Goal: Task Accomplishment & Management: Complete application form

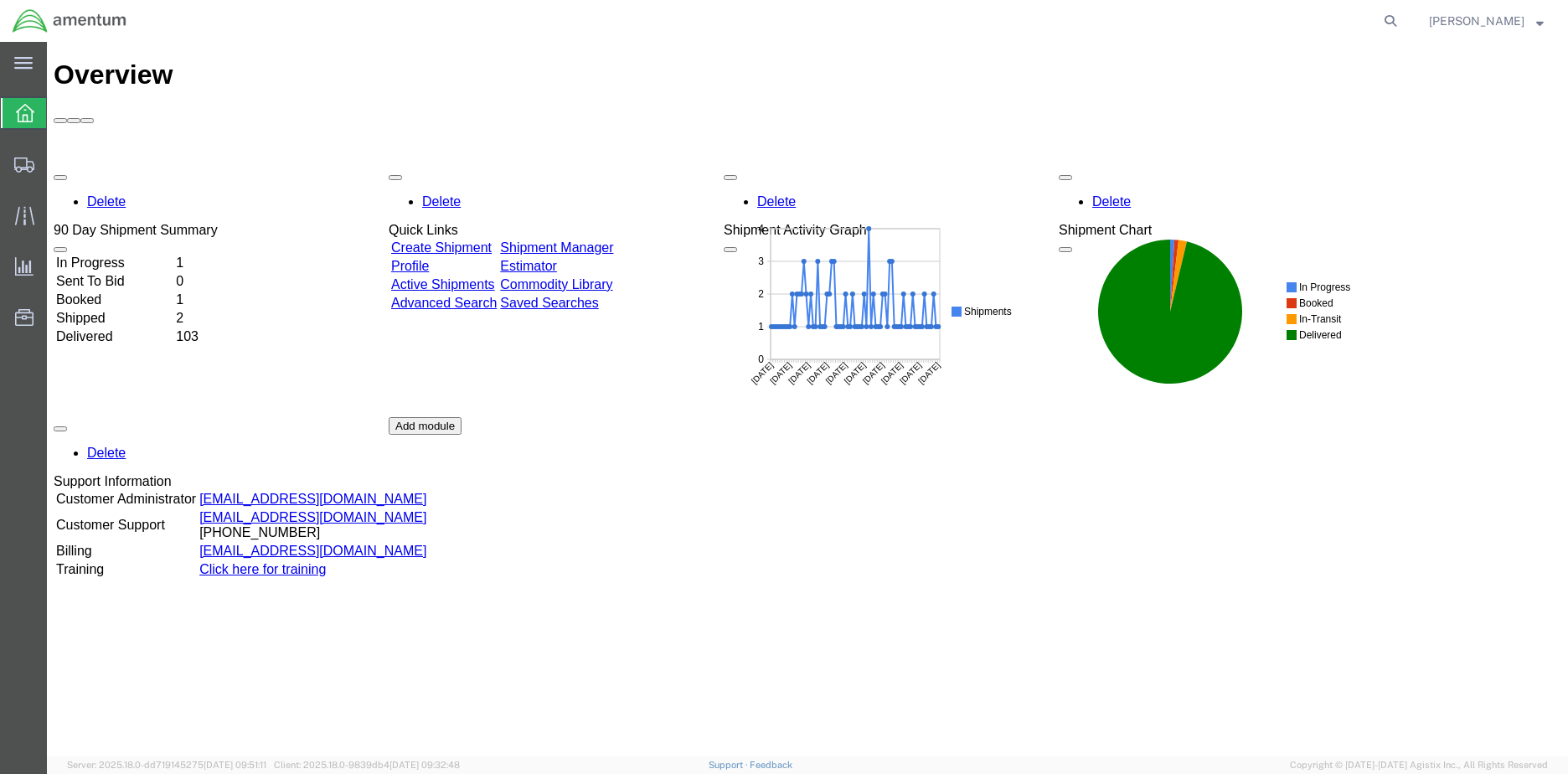
click at [115, 255] on td "In Progress" at bounding box center [114, 263] width 118 height 17
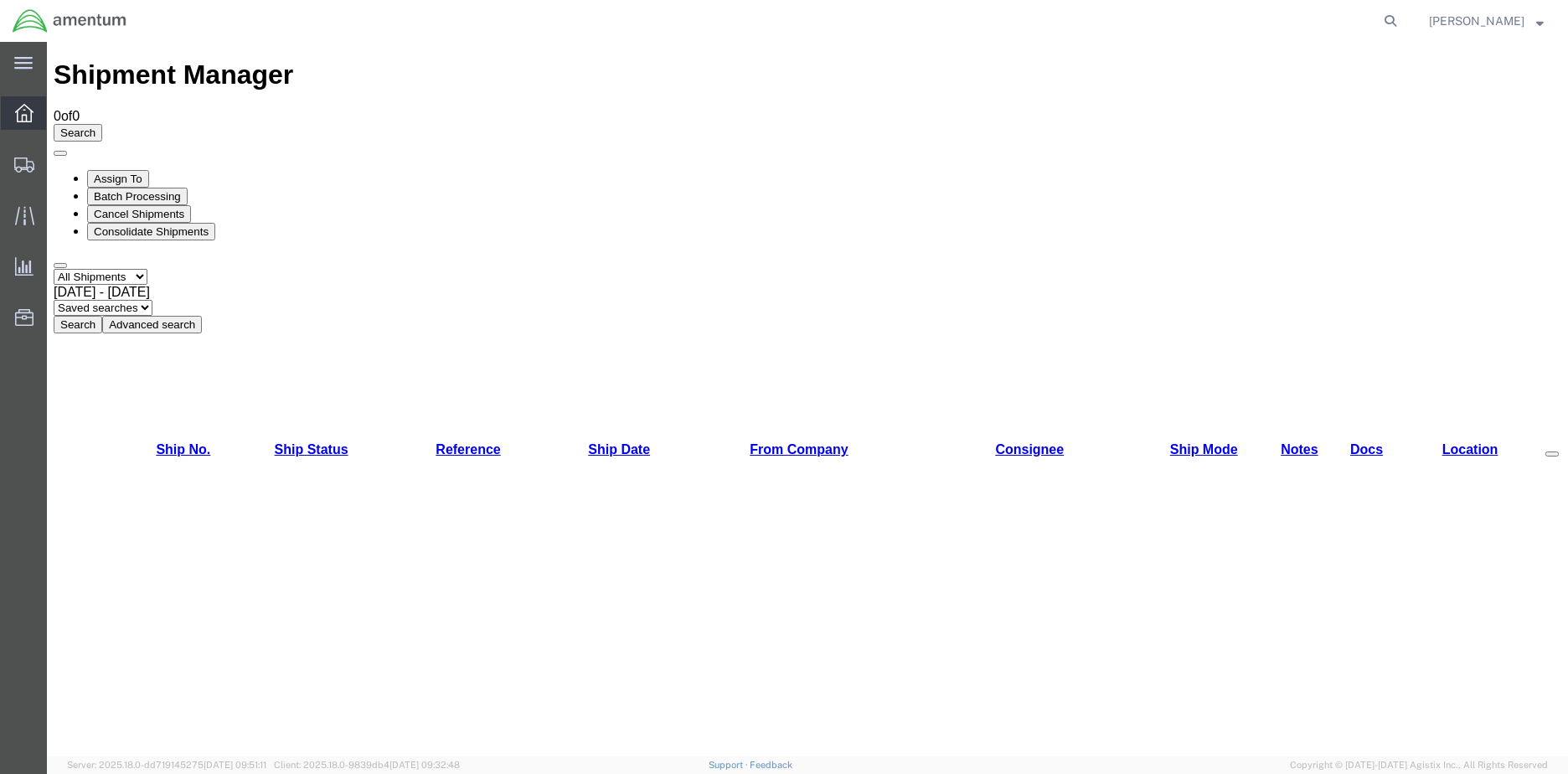
click at [17, 114] on icon at bounding box center [24, 112] width 18 height 18
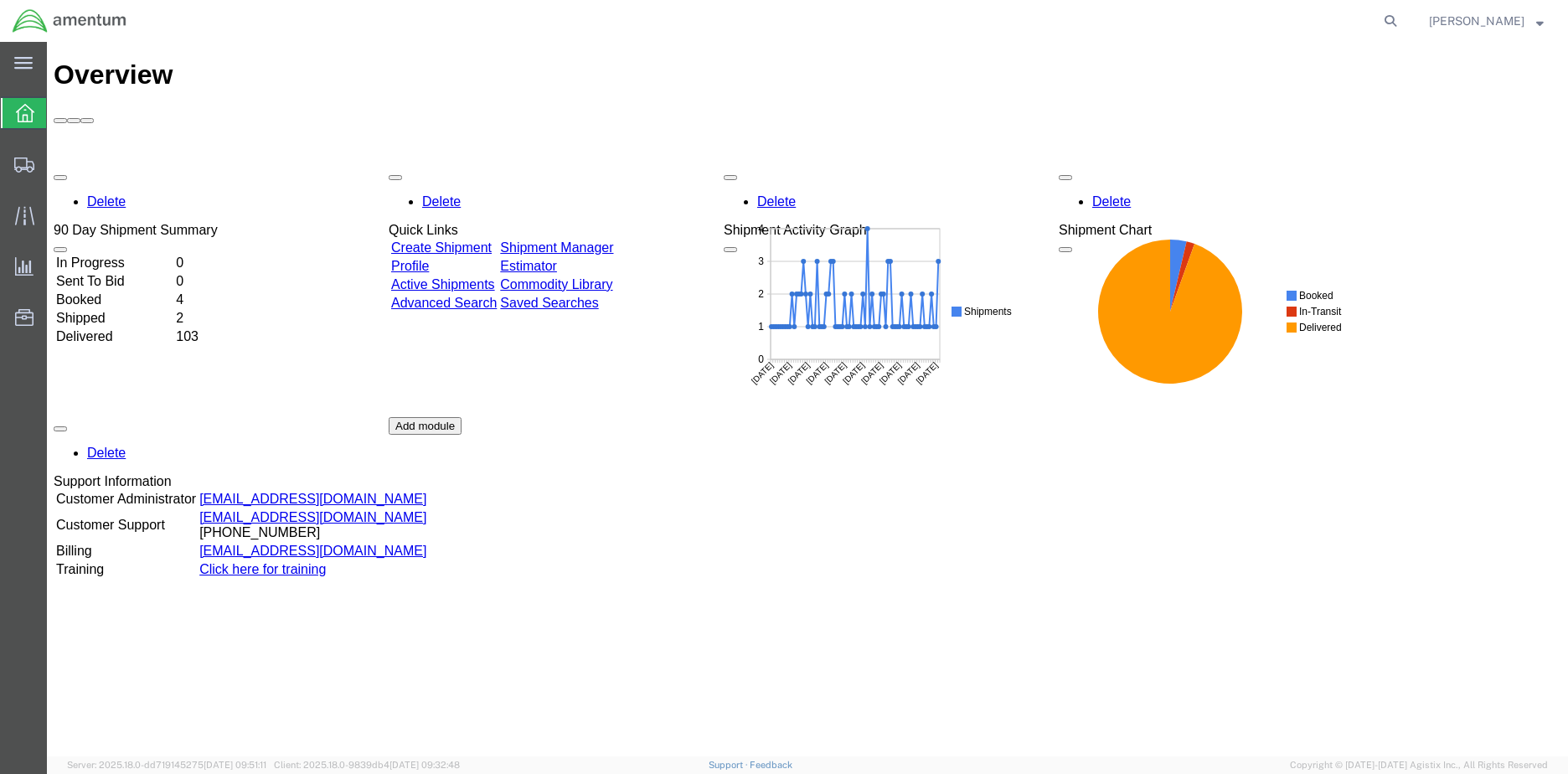
click at [470, 240] on link "Create Shipment" at bounding box center [442, 247] width 101 height 14
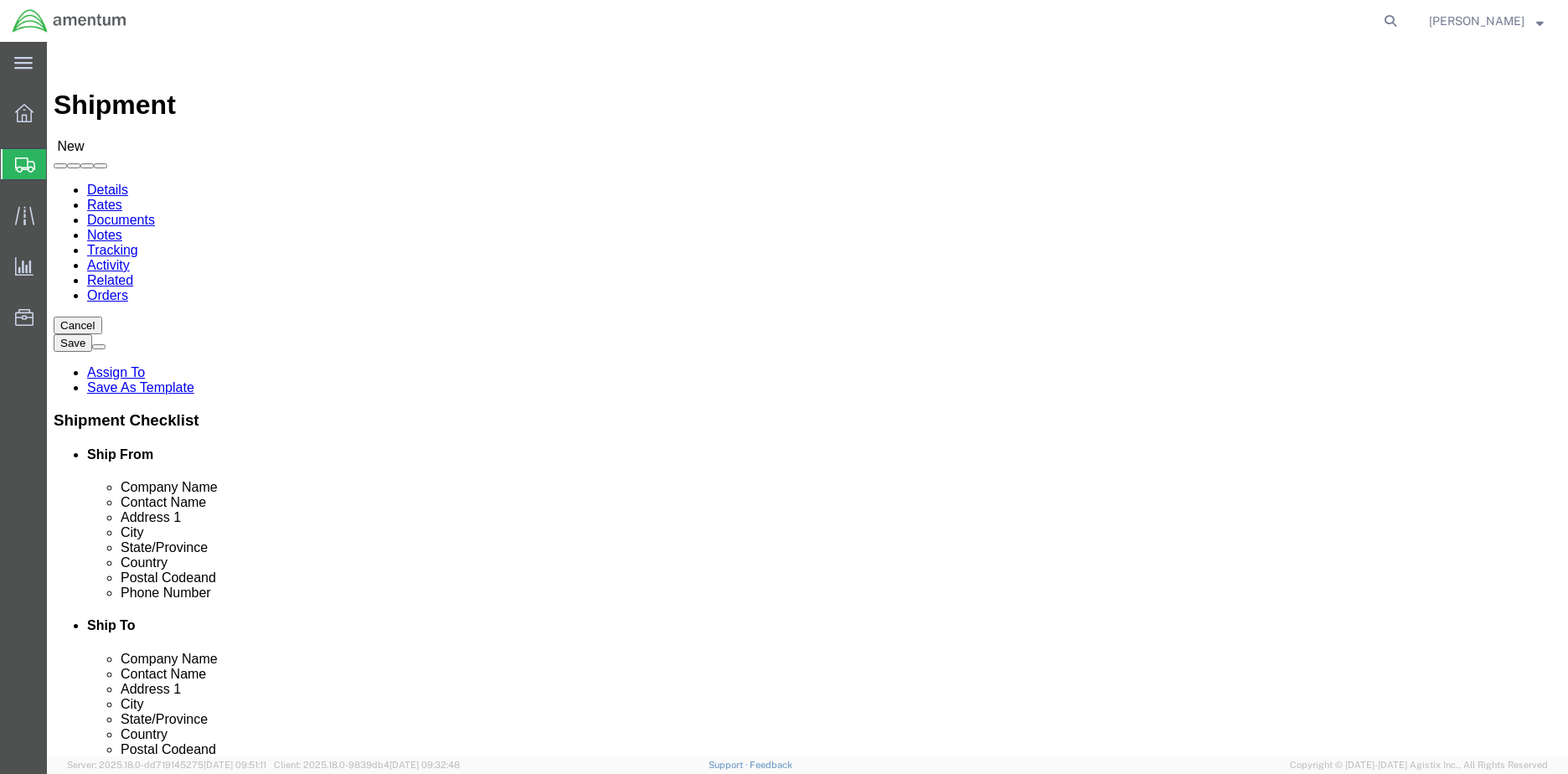
select select
click input "text"
type input "AMENTUM"
click input "text"
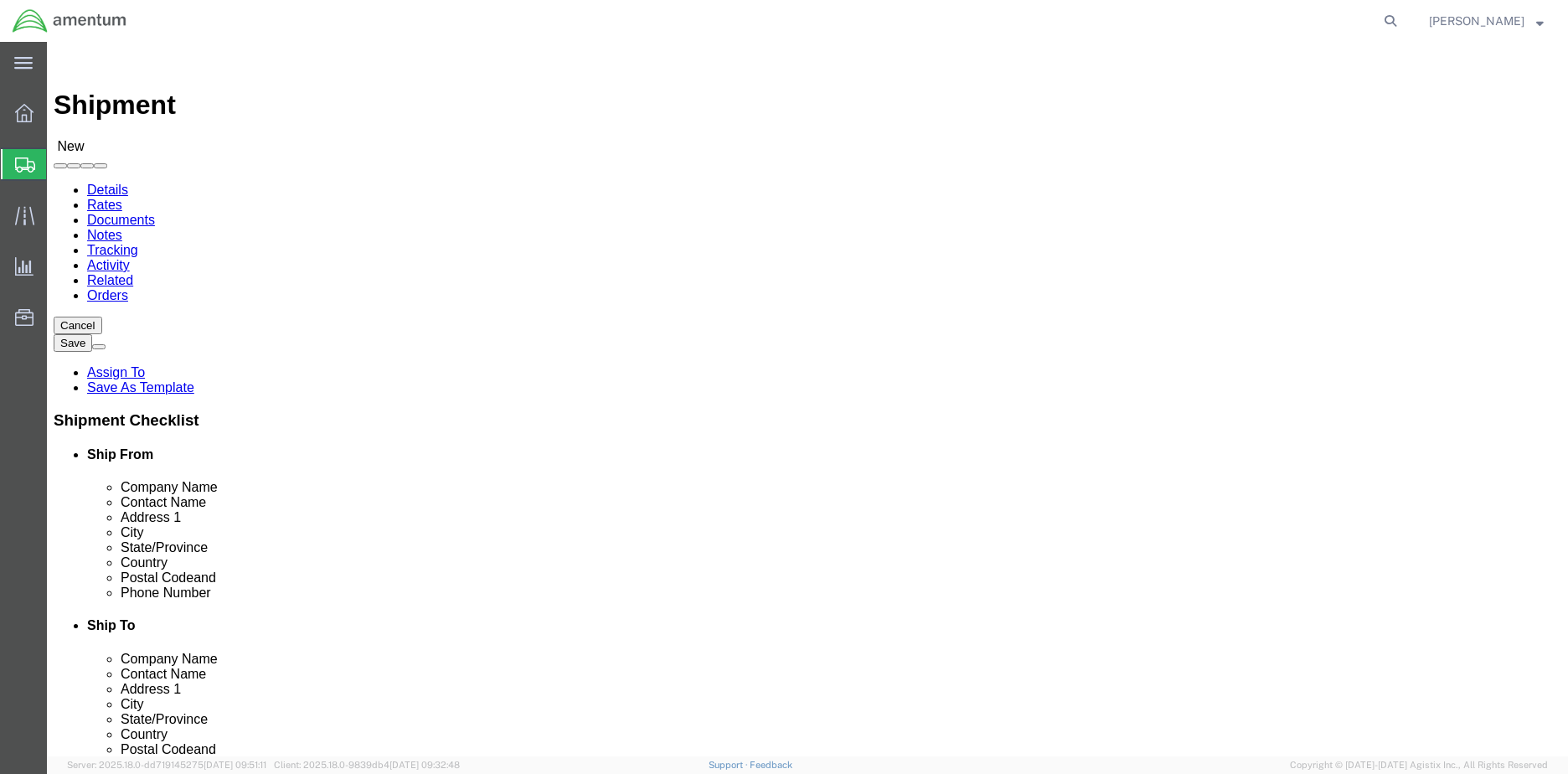
drag, startPoint x: 293, startPoint y: 287, endPoint x: 222, endPoint y: 281, distance: 71.3
click input "AMENTUM"
click input "text"
paste input "AMENTUM"
type input "AMENTUM"
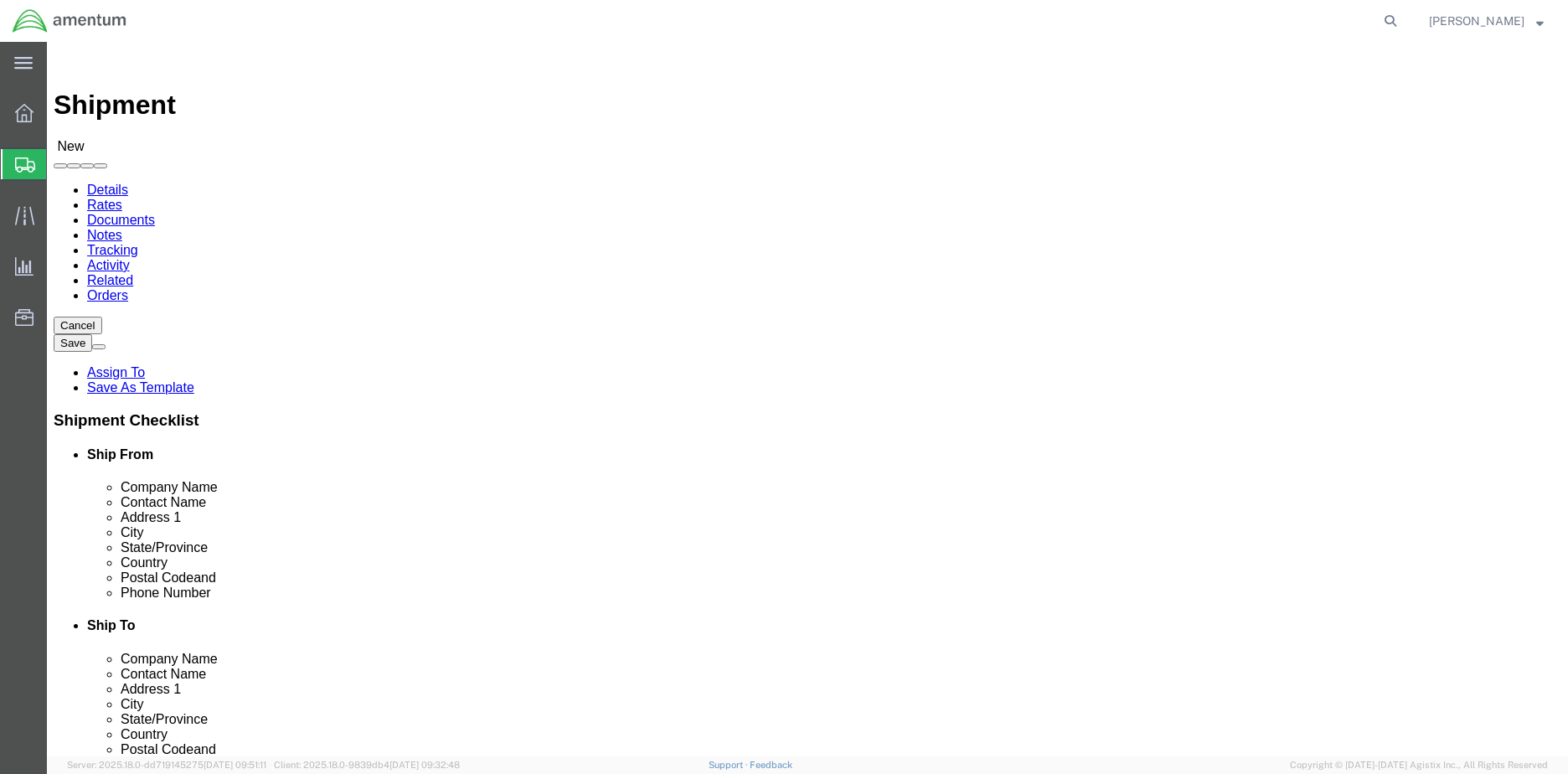
click div "Location My Profile Location [PHONE_NUMBER] [PHONE_NUMBER] [PHONE_NUMBER] [PHON…"
click input "text"
type input "[PERSON_NAME]"
click input "text"
type input "M008 NAF- [PERSON_NAME] 1 [GEOGRAPHIC_DATA]"
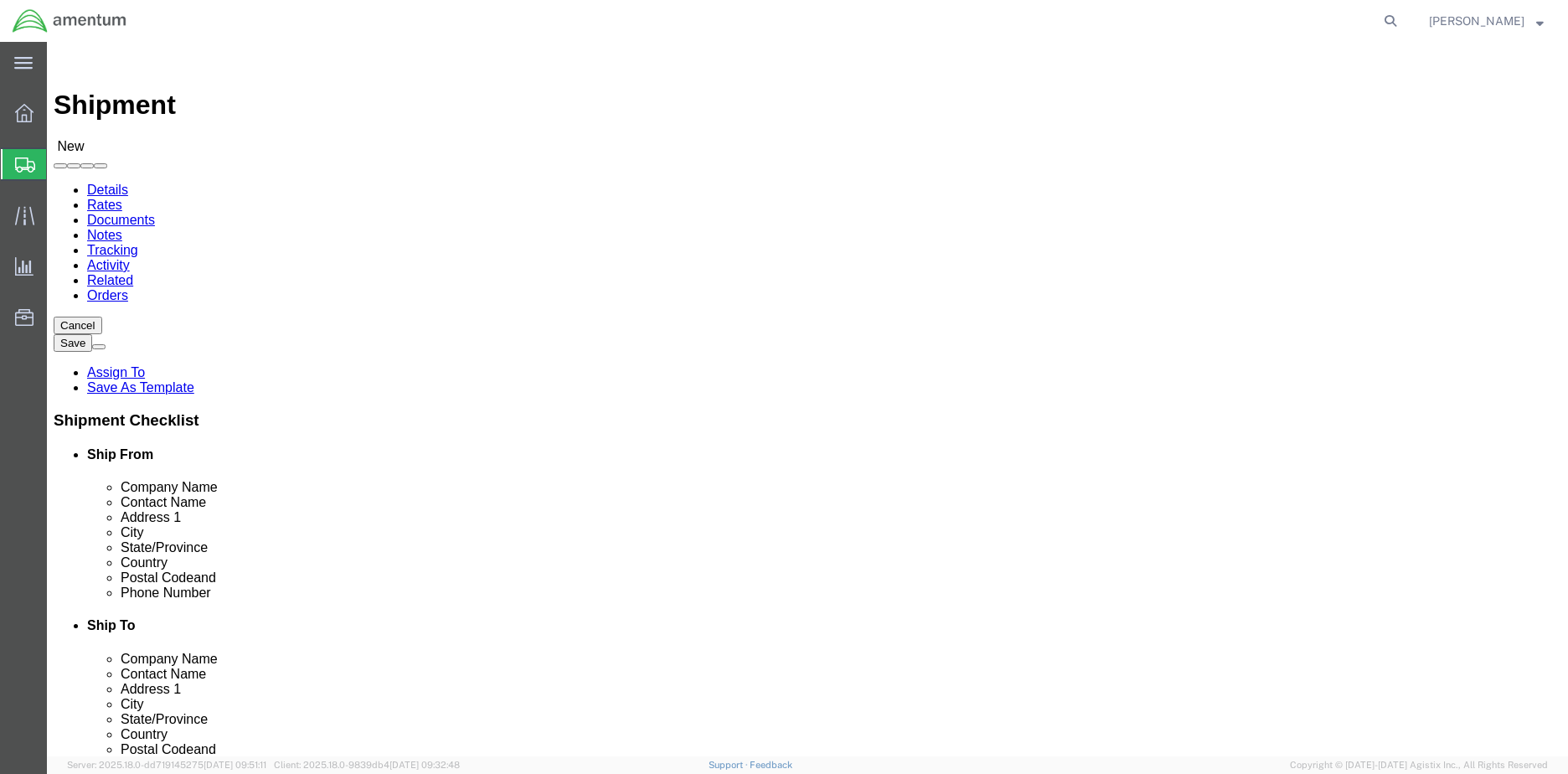
select select
click input "text"
type input "BLDG 3148 HANGER 14"
click input "text"
type input "[PERSON_NAME][GEOGRAPHIC_DATA]"
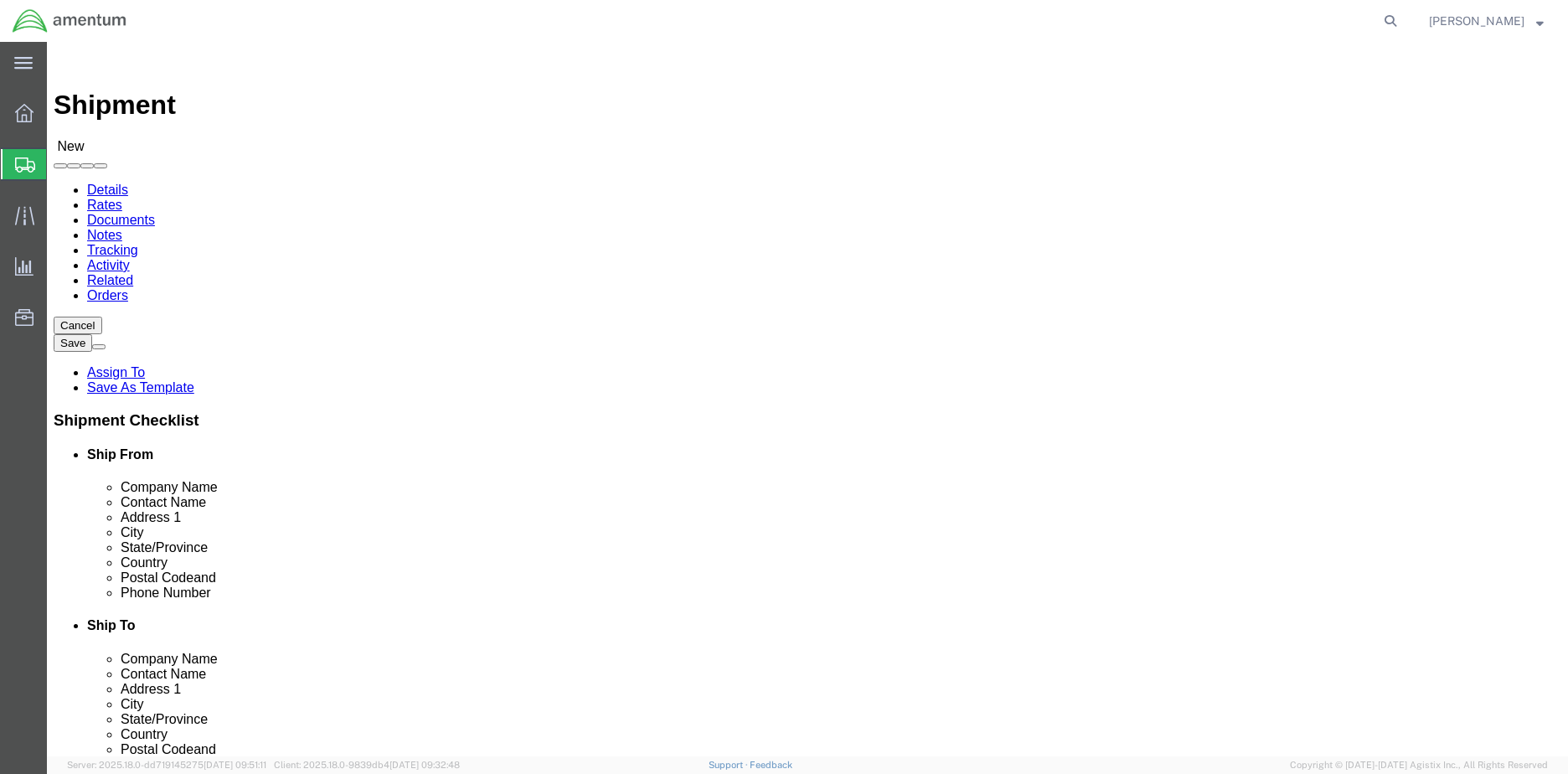
click input "BLDG 3148 HANGER 14"
select select
select select "MD"
click input "text"
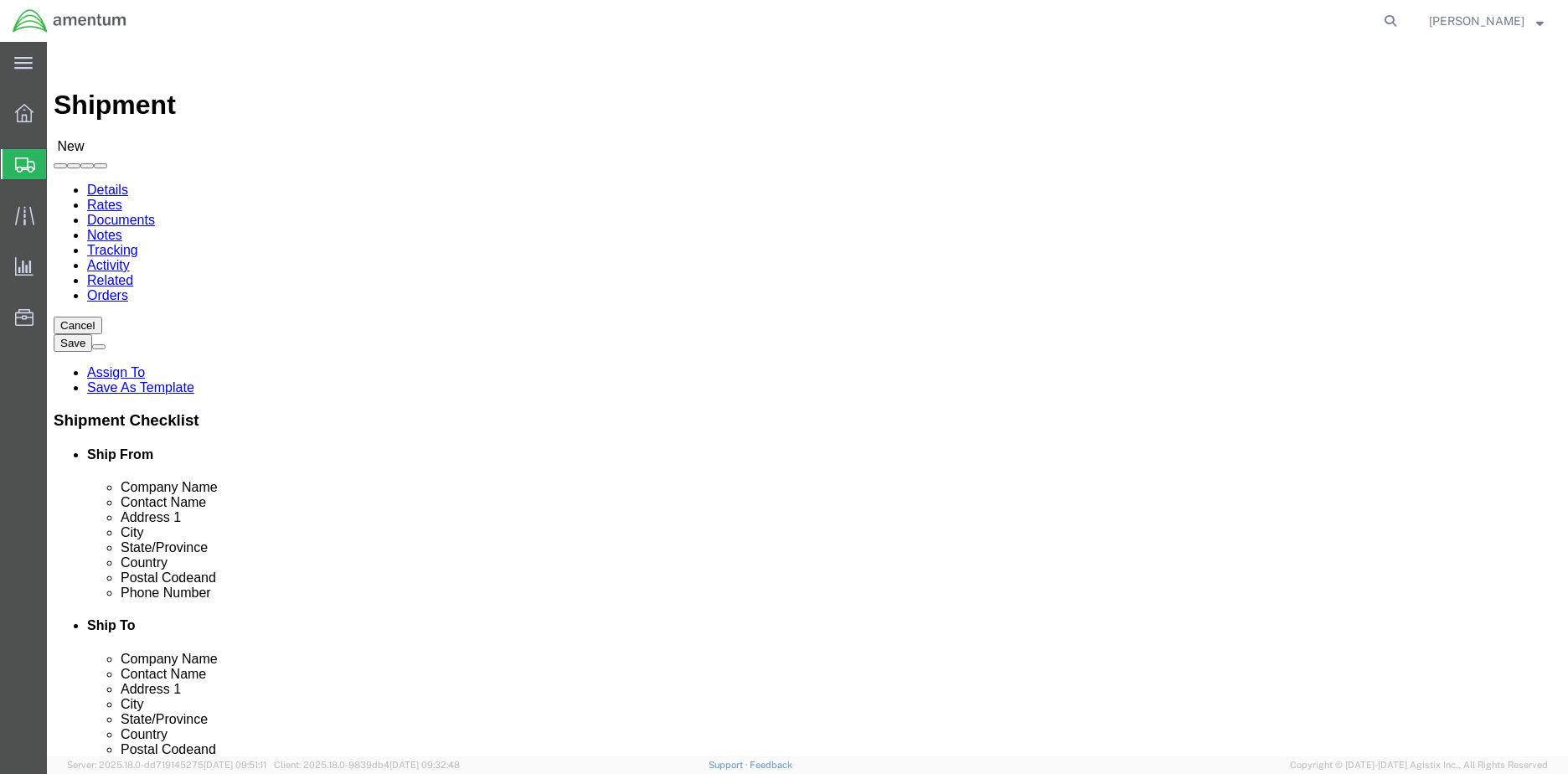
type input "20762"
select select
click input "text"
type input "[PHONE_NUMBER]"
click div "Location My Profile Location [PHONE_NUMBER] [PHONE_NUMBER] [PHONE_NUMBER] [PHON…"
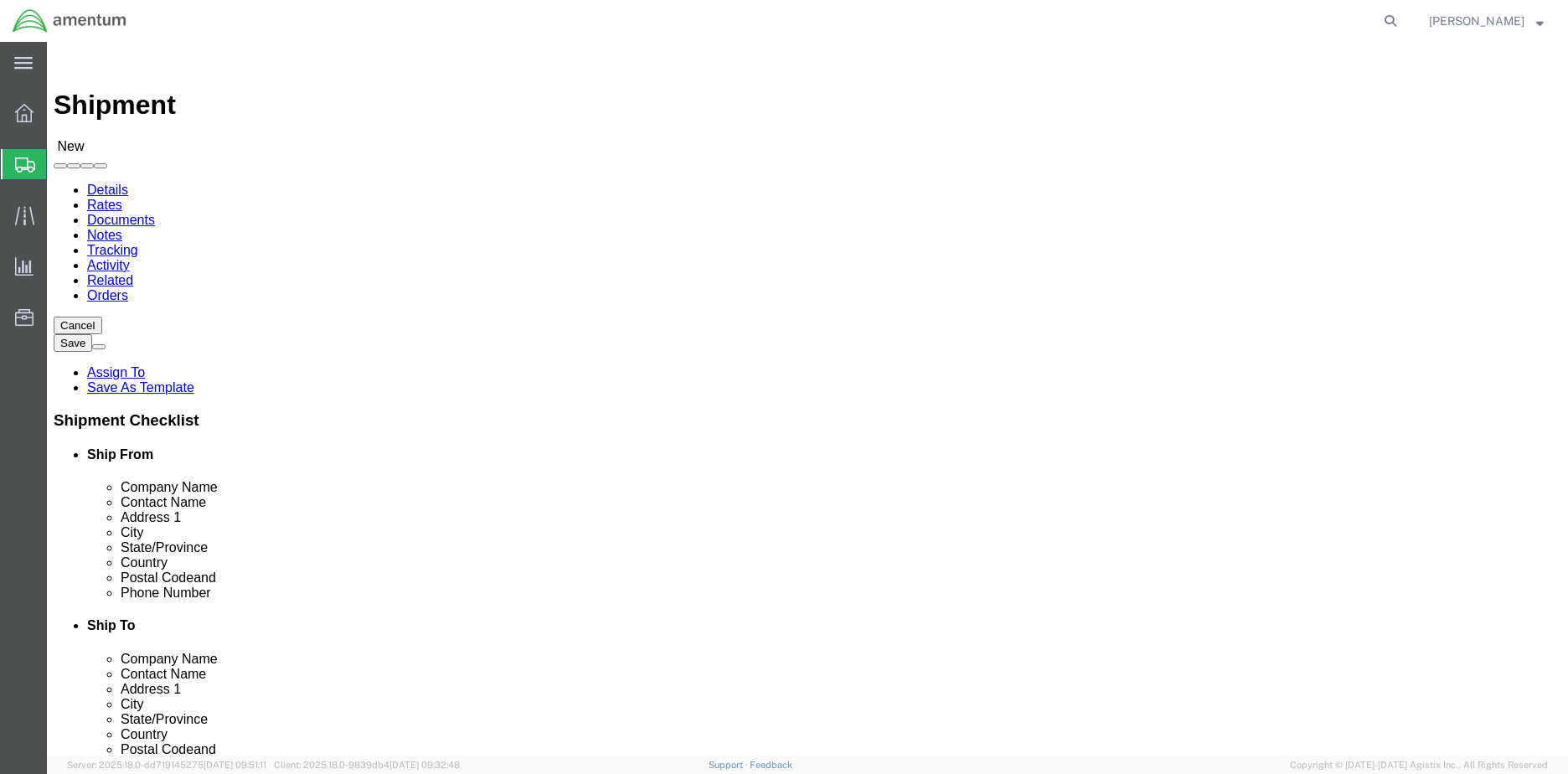
click input "text"
type input "[PERSON_NAME] INTERNATIONAL"
click input "text"
type input "[PERSON_NAME]"
click input "text"
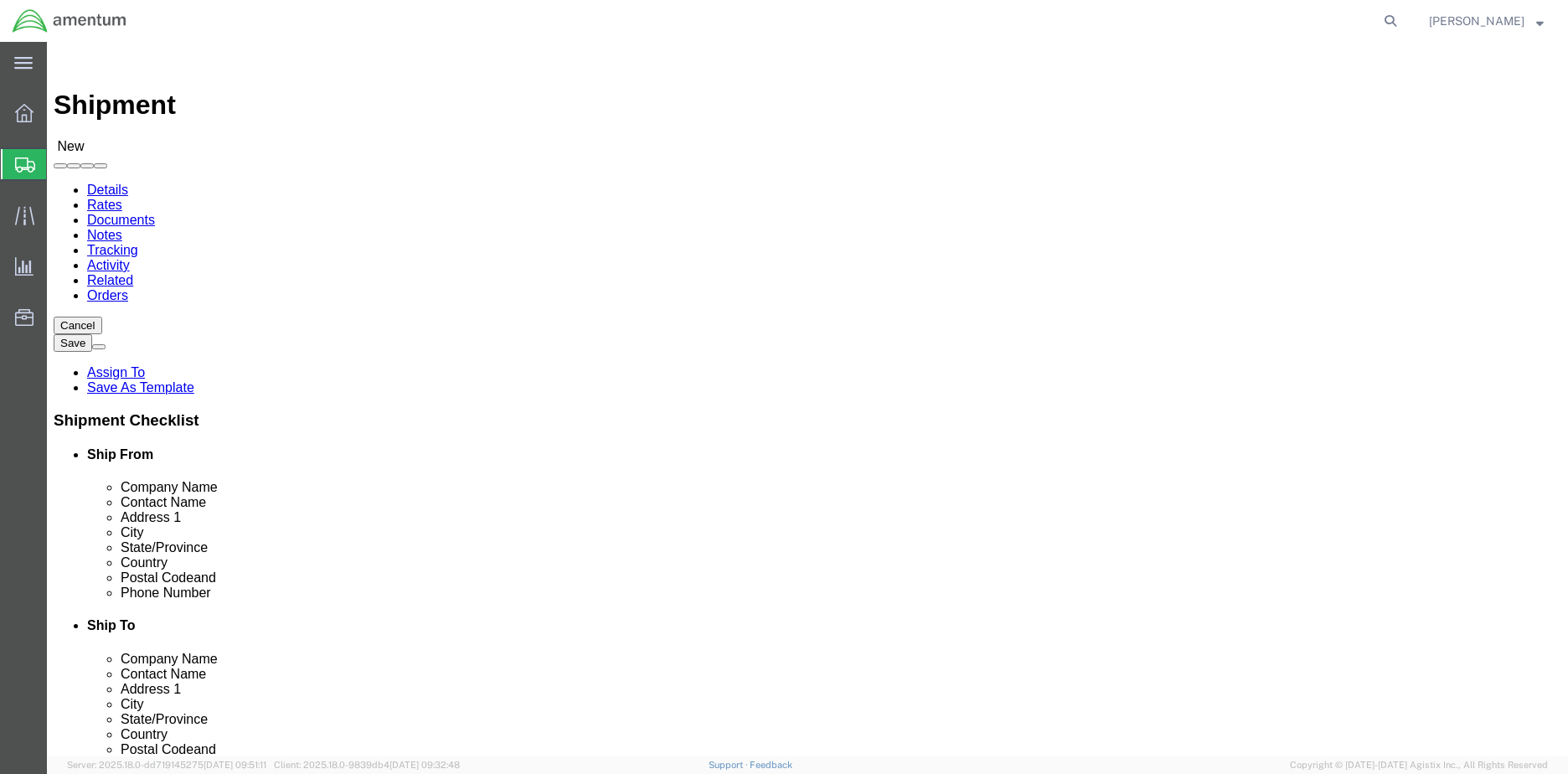
type input "[STREET_ADDRESS]"
select select
click input "text"
type input "C/[PERSON_NAME] INTERNATIONAL CMUC35"
click input "text"
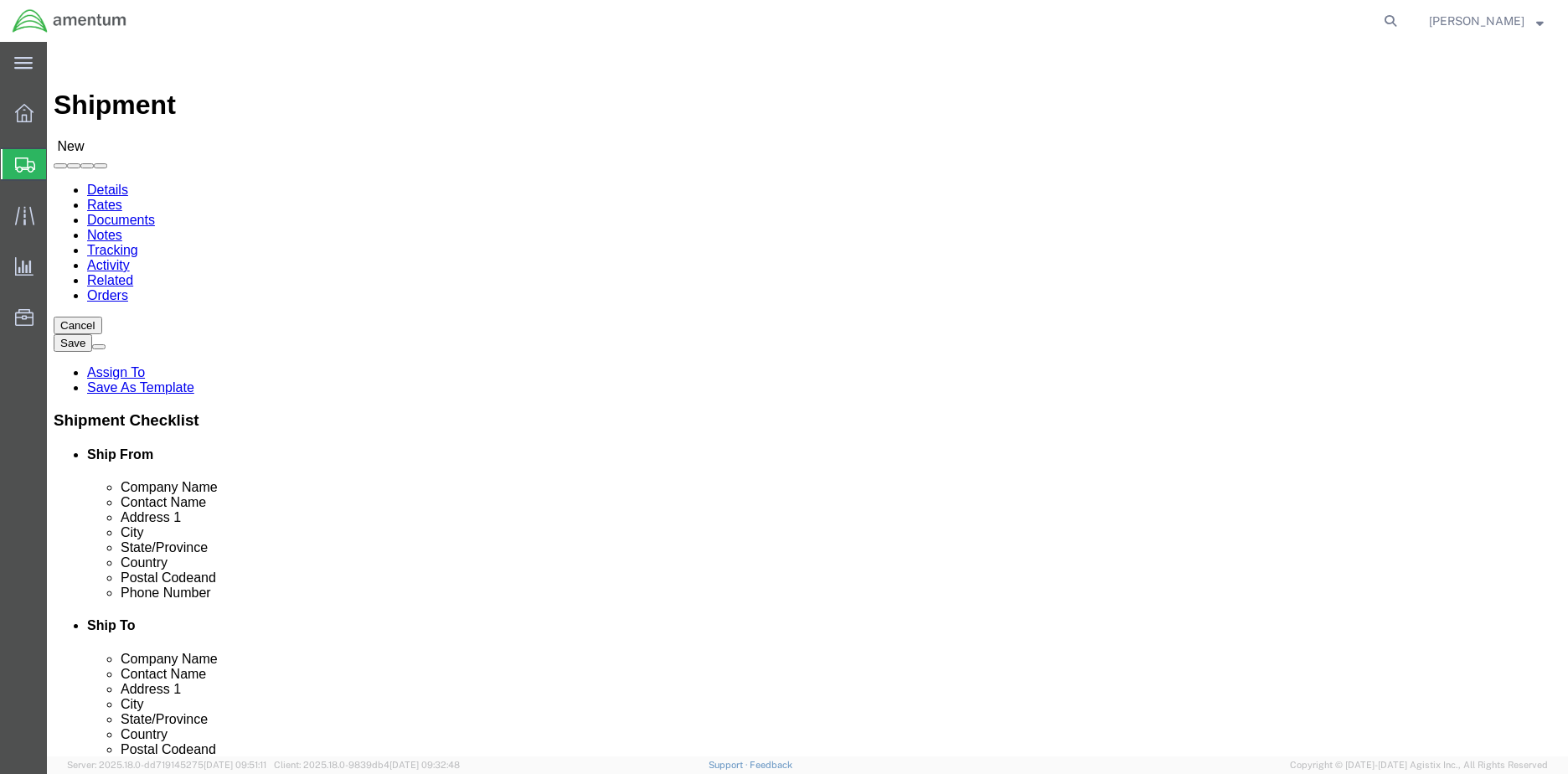
type input "[PERSON_NAME]"
click div "Location My Profile Location [PHONE_NUMBER] [PHONE_NUMBER] [PHONE_NUMBER] [PHON…"
select select
select select "[GEOGRAPHIC_DATA]"
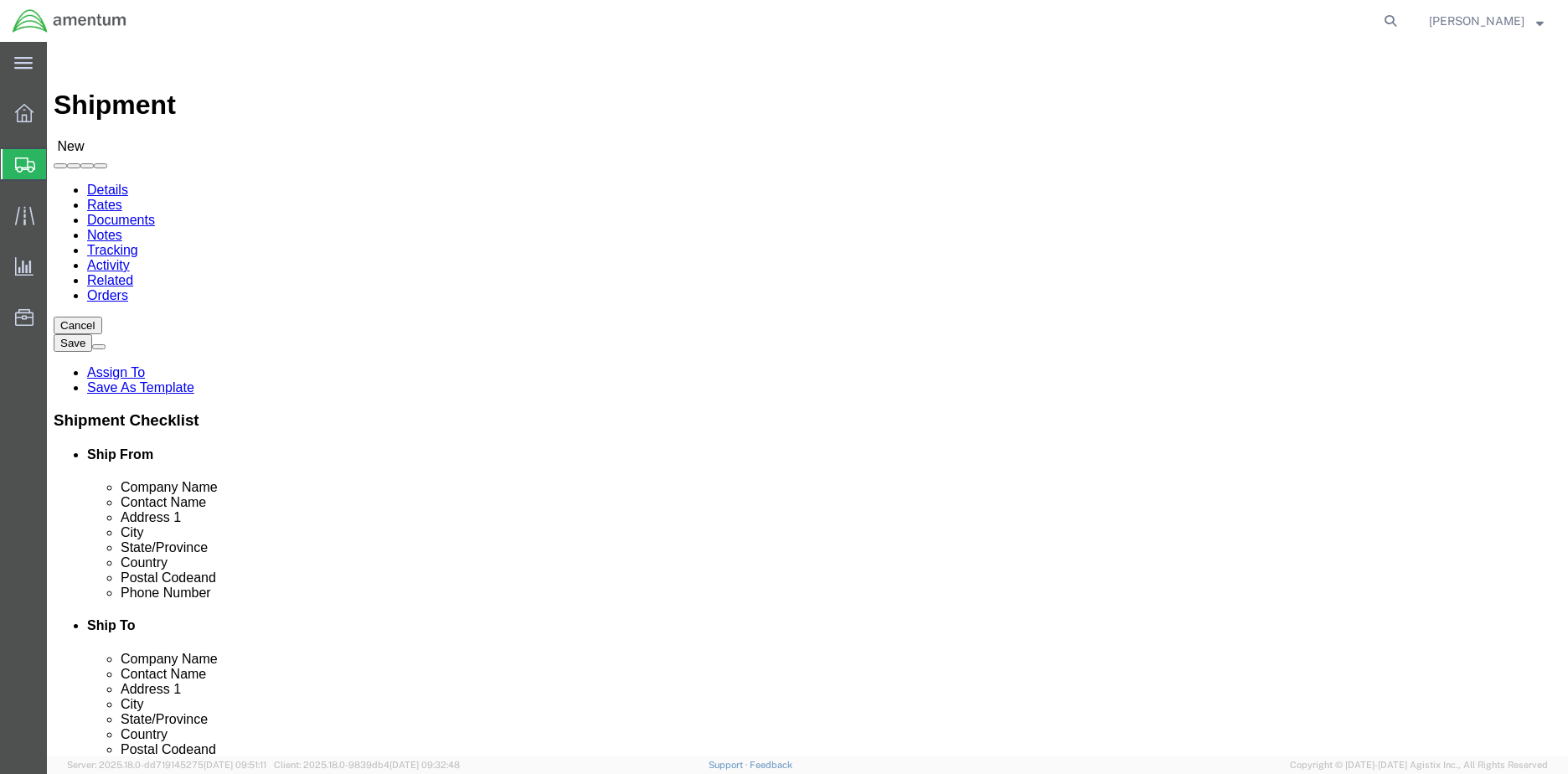
click input "Postal Code"
type input "75038"
select select
click input "text"
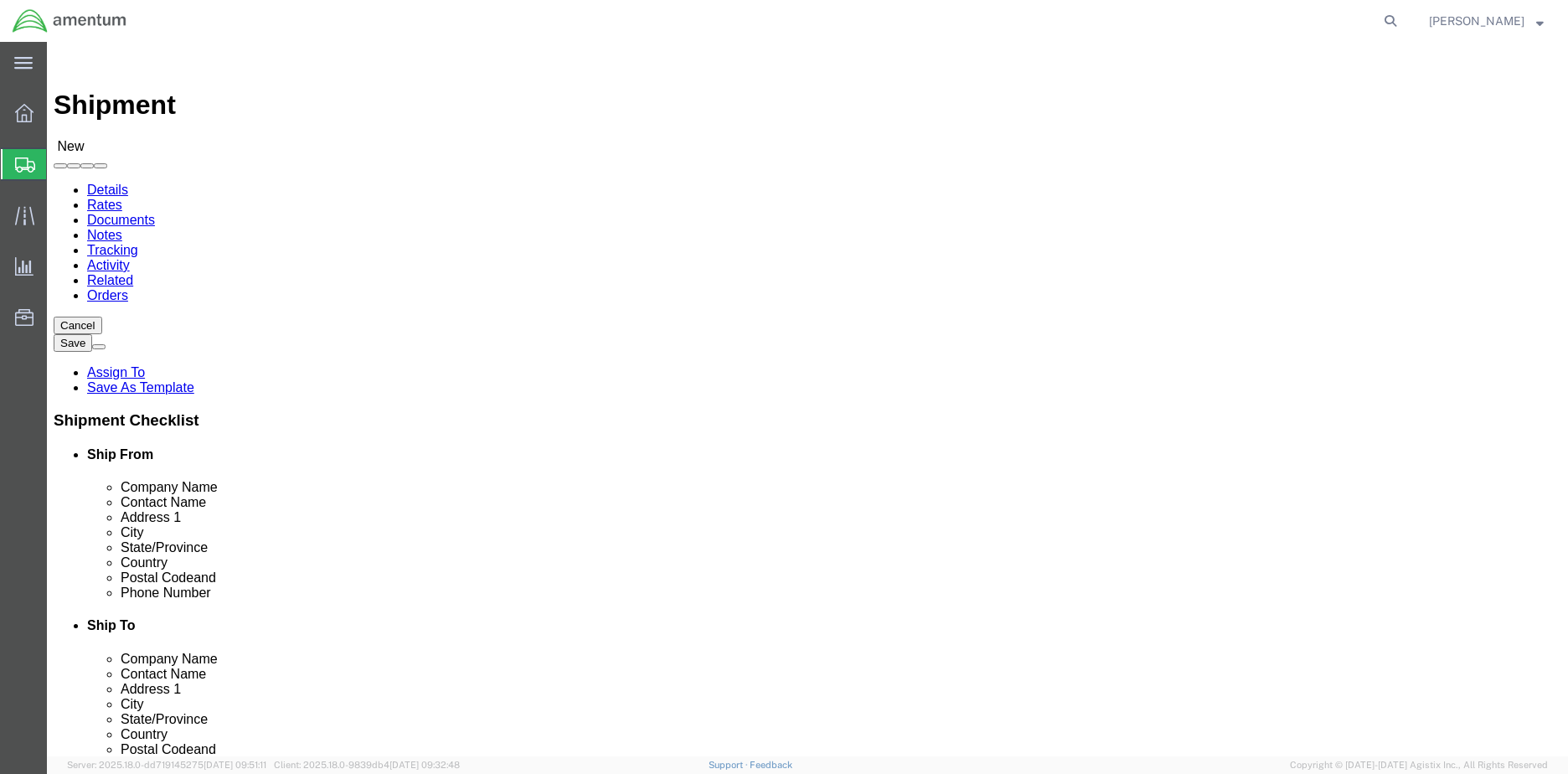
type input "[PHONE_NUMBER]"
click div "State/Province [US_STATE] Select [US_STATE] [US_STATE] [US_STATE] [US_STATE] Ar…"
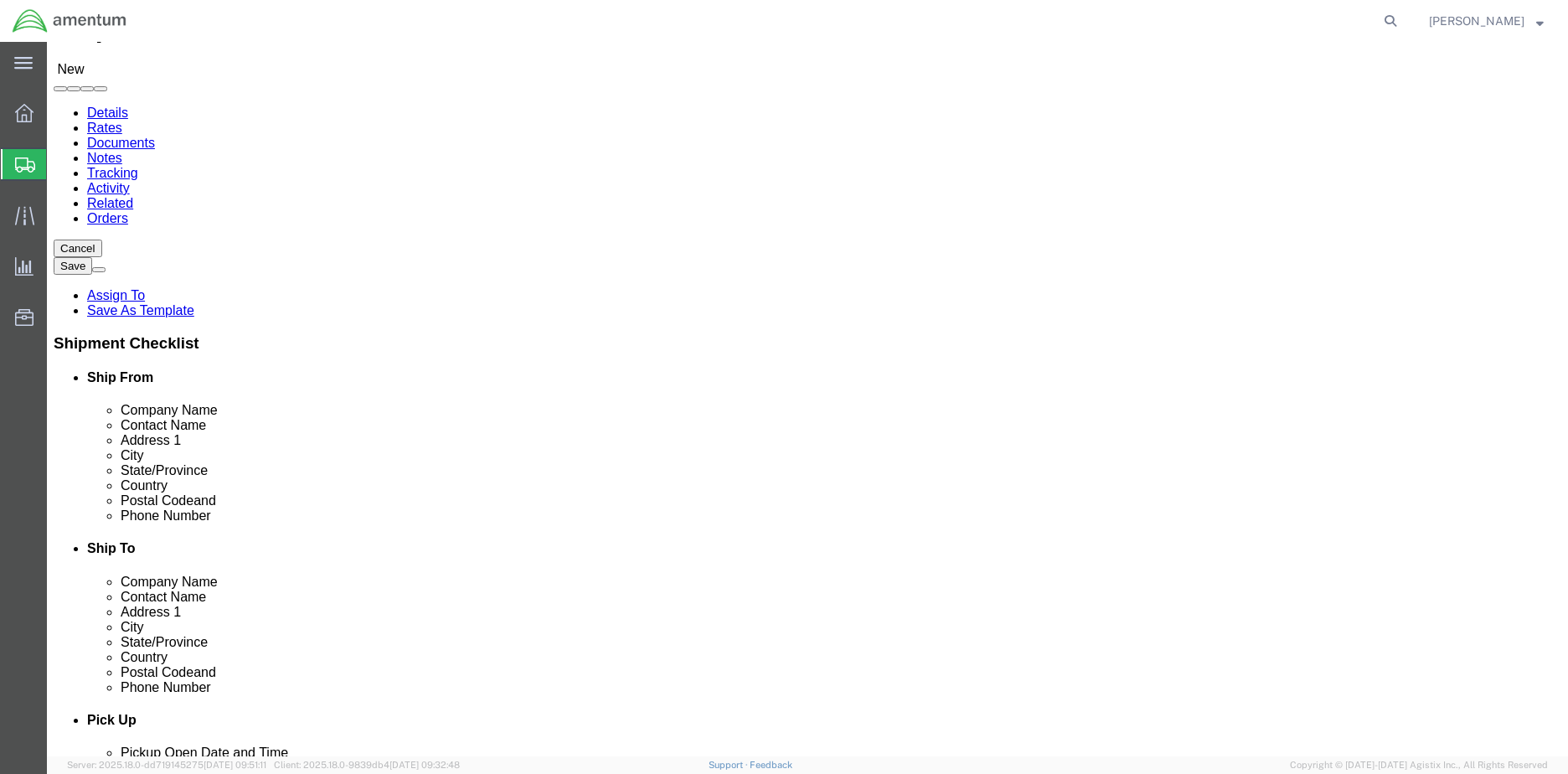
scroll to position [502, 0]
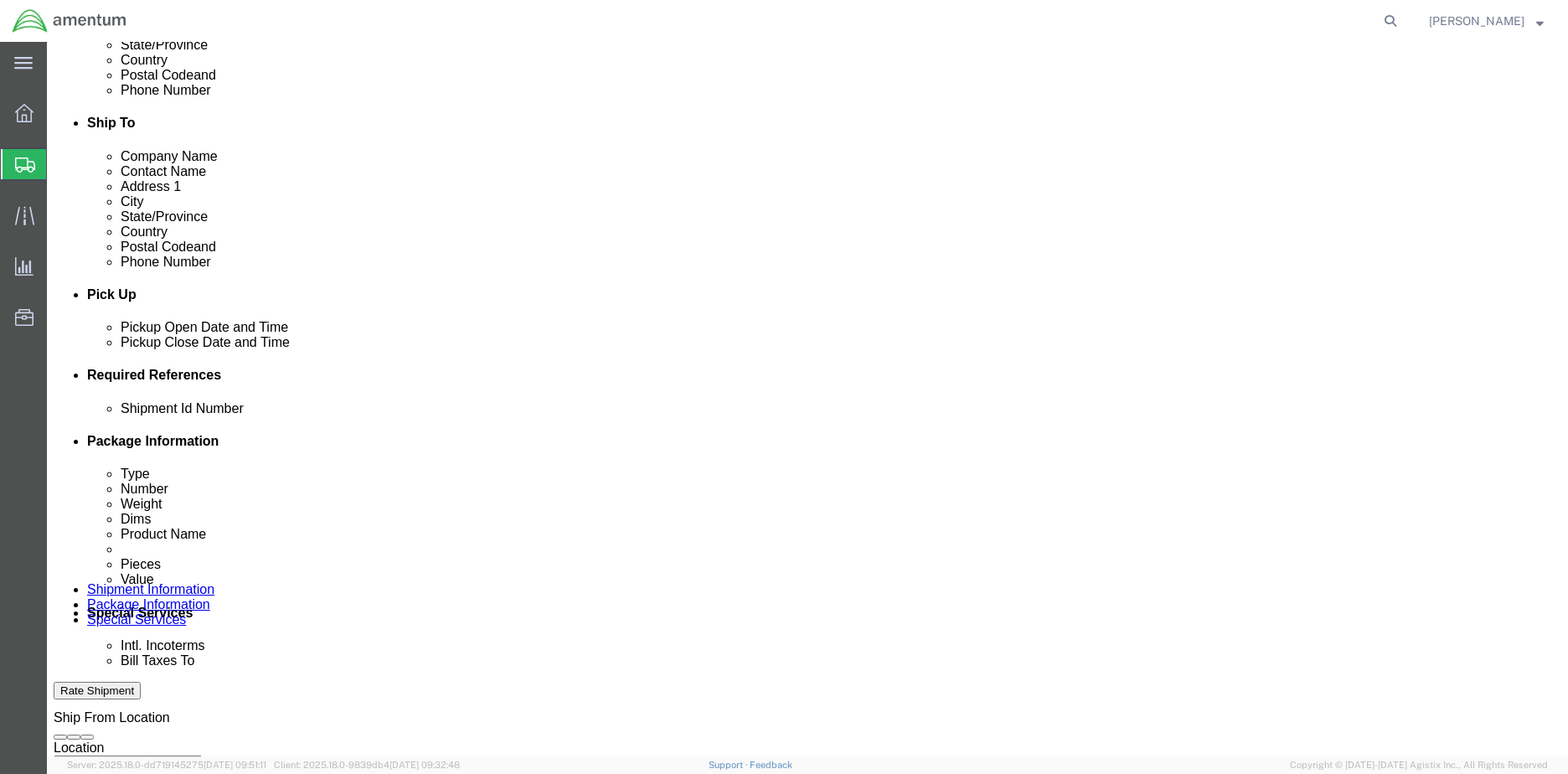
click input "text"
type input "12345678"
click div "Shipment Id Number 12345678 Select Account Type Activity ID Airline Appointment…"
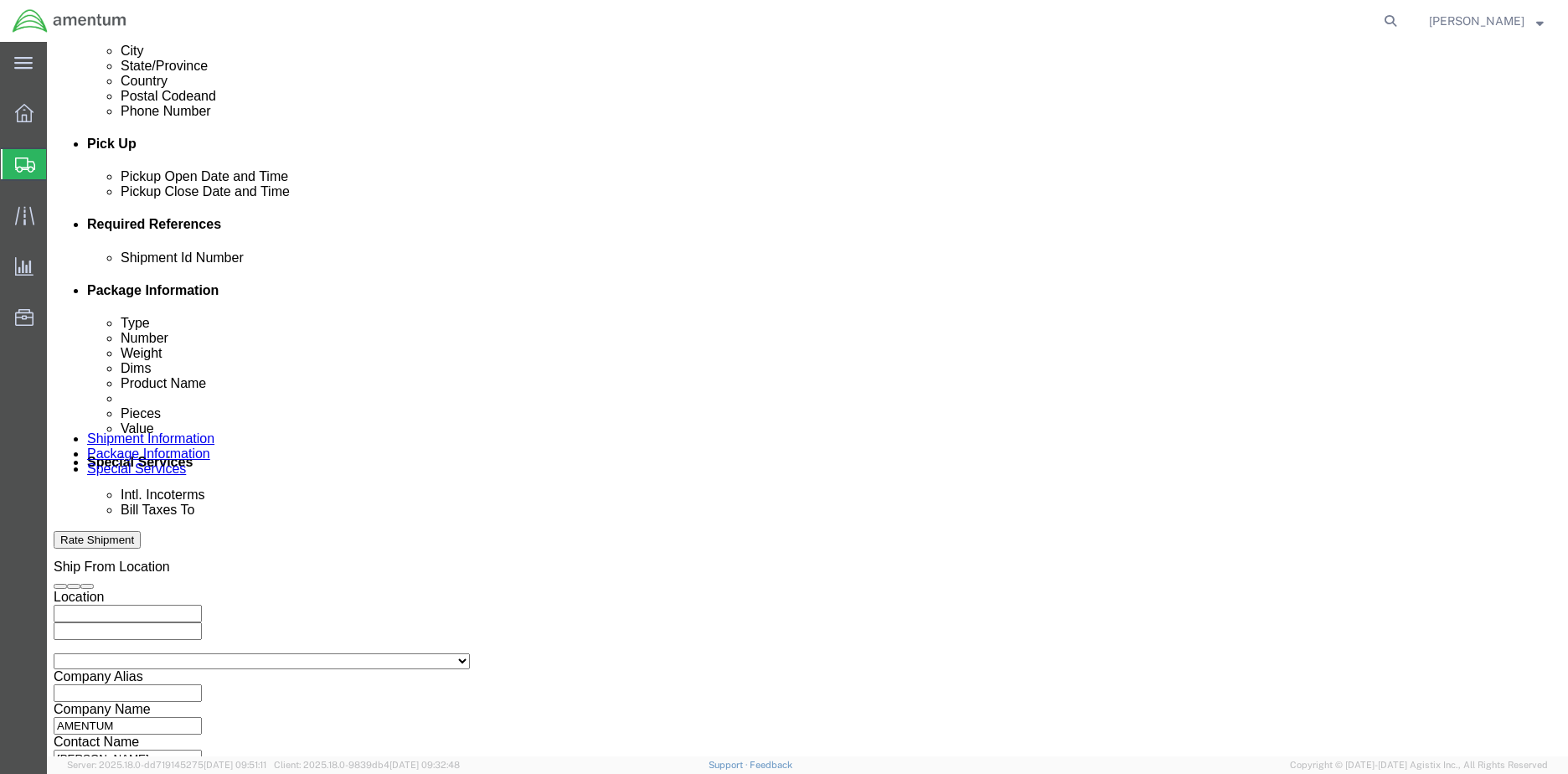
scroll to position [724, 0]
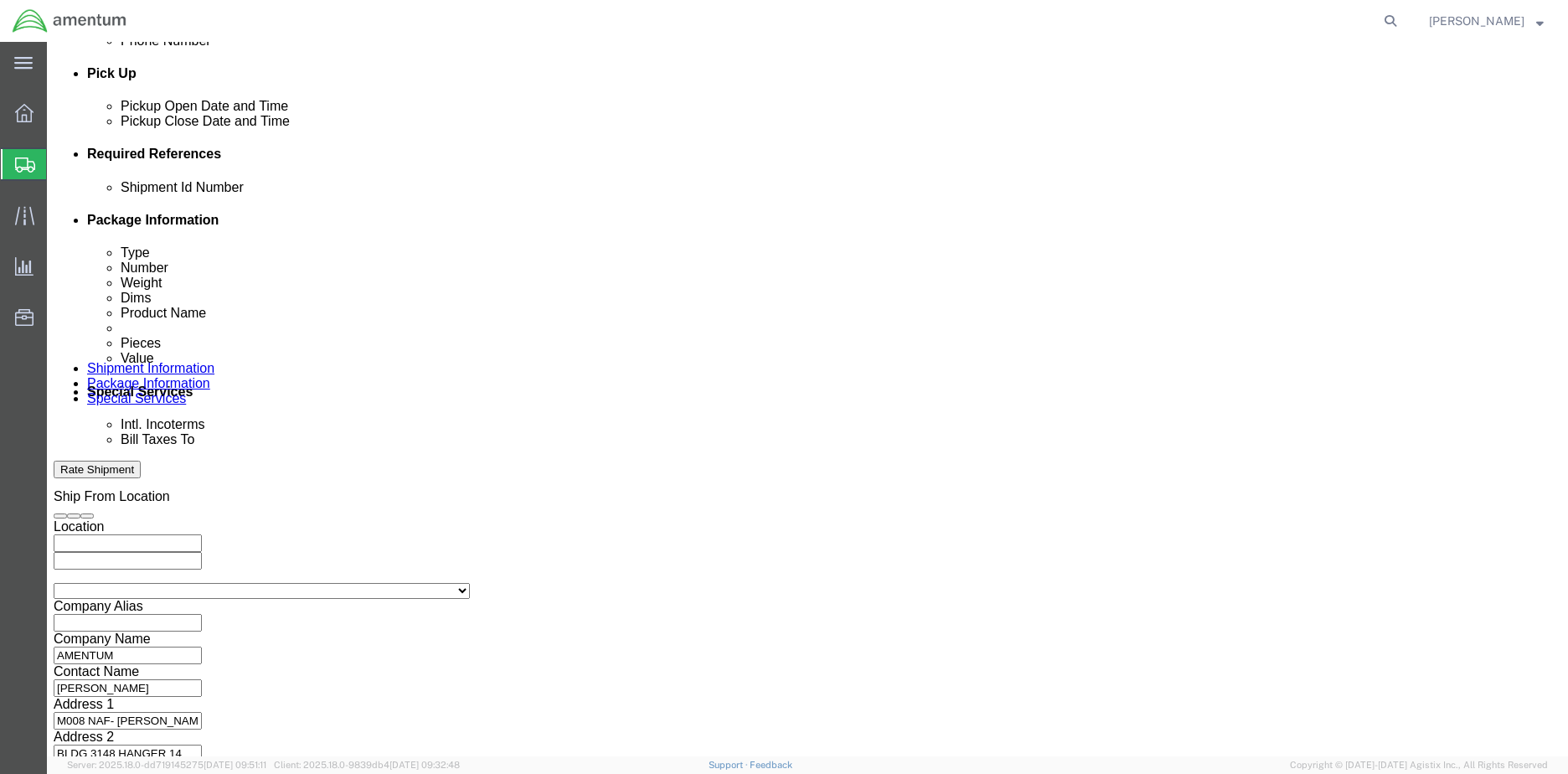
click button "Continue"
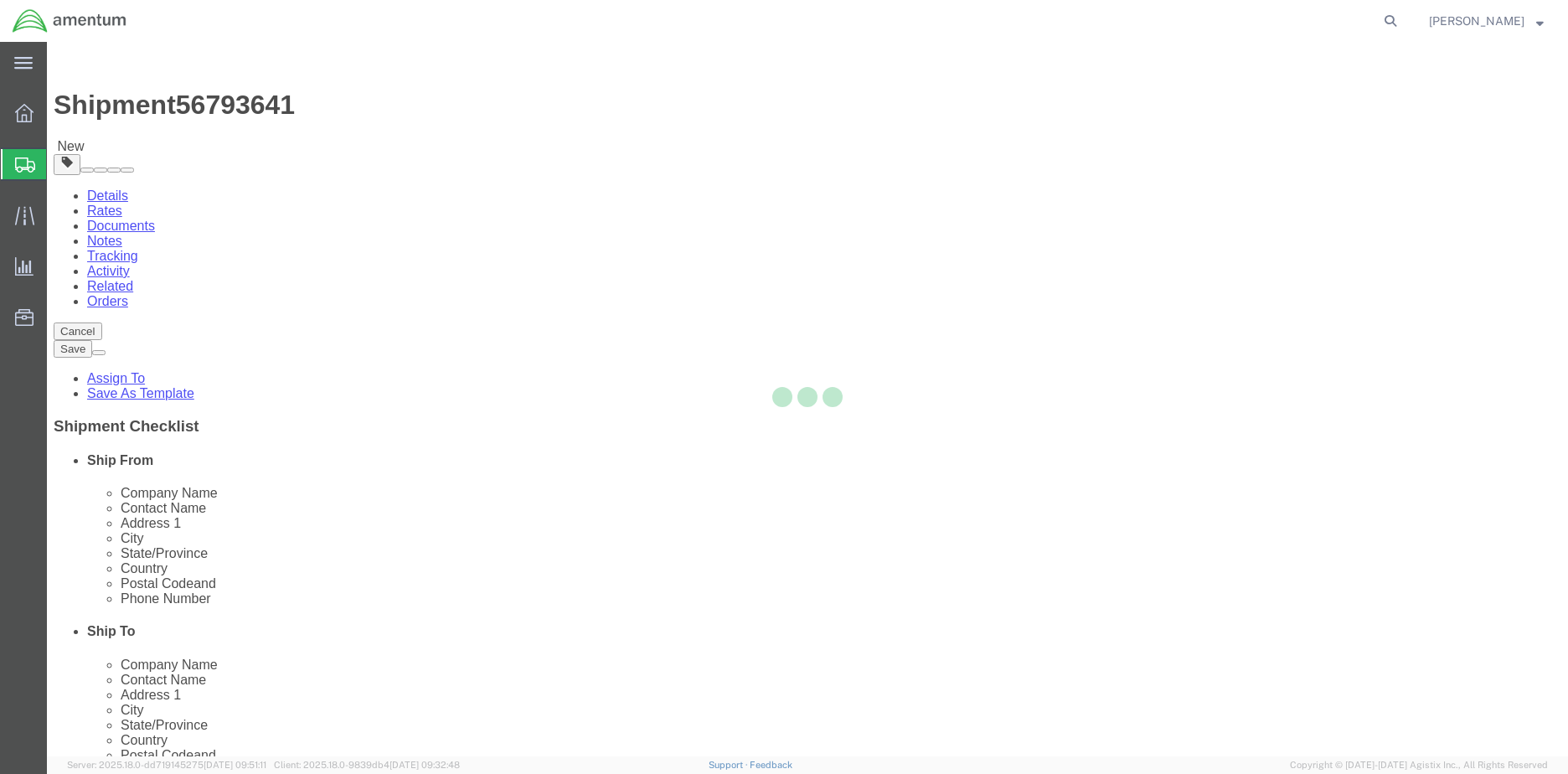
select select "CBOX"
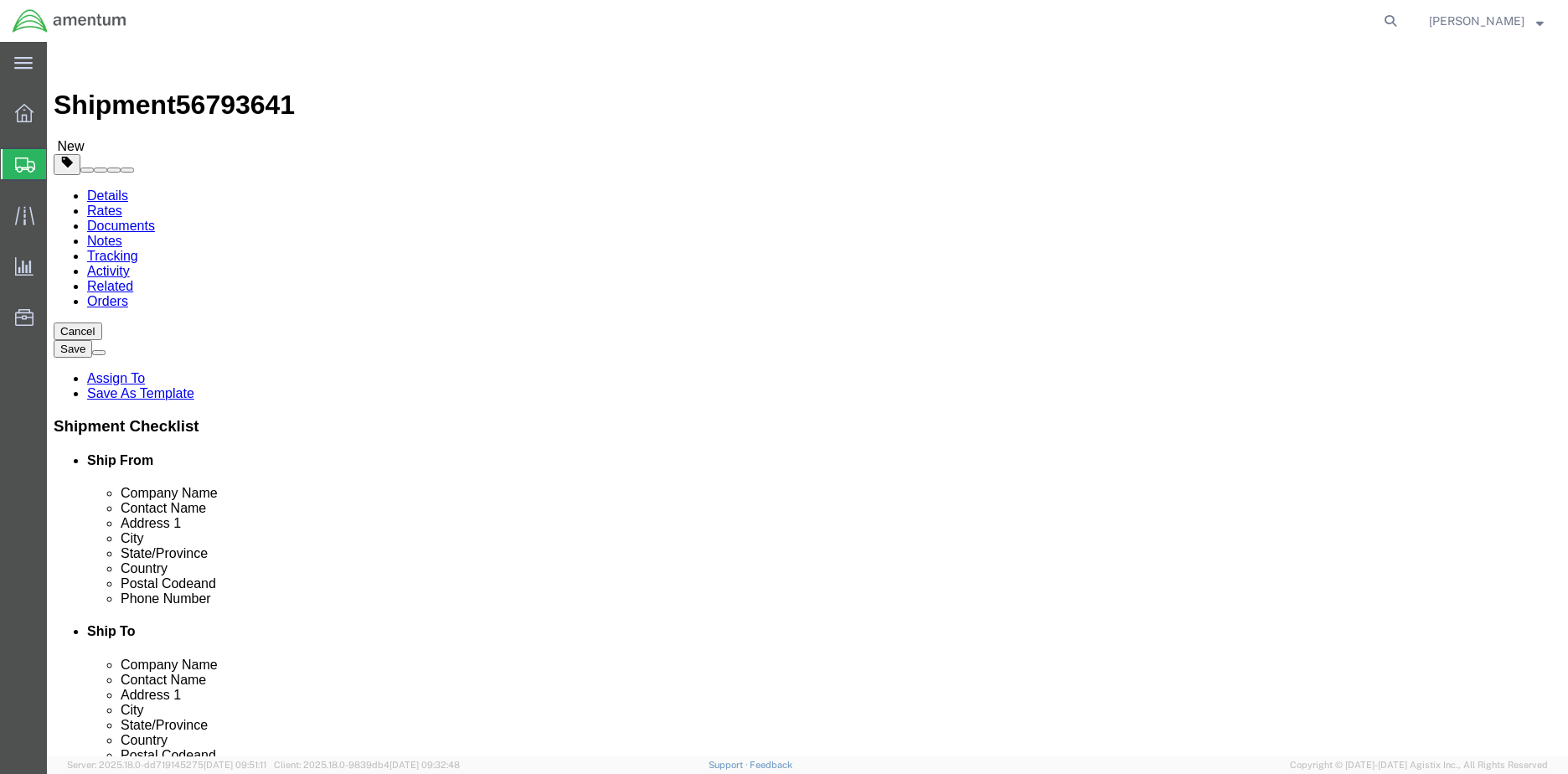
click input "text"
type input "11"
click input "text"
type input "7"
click input "text"
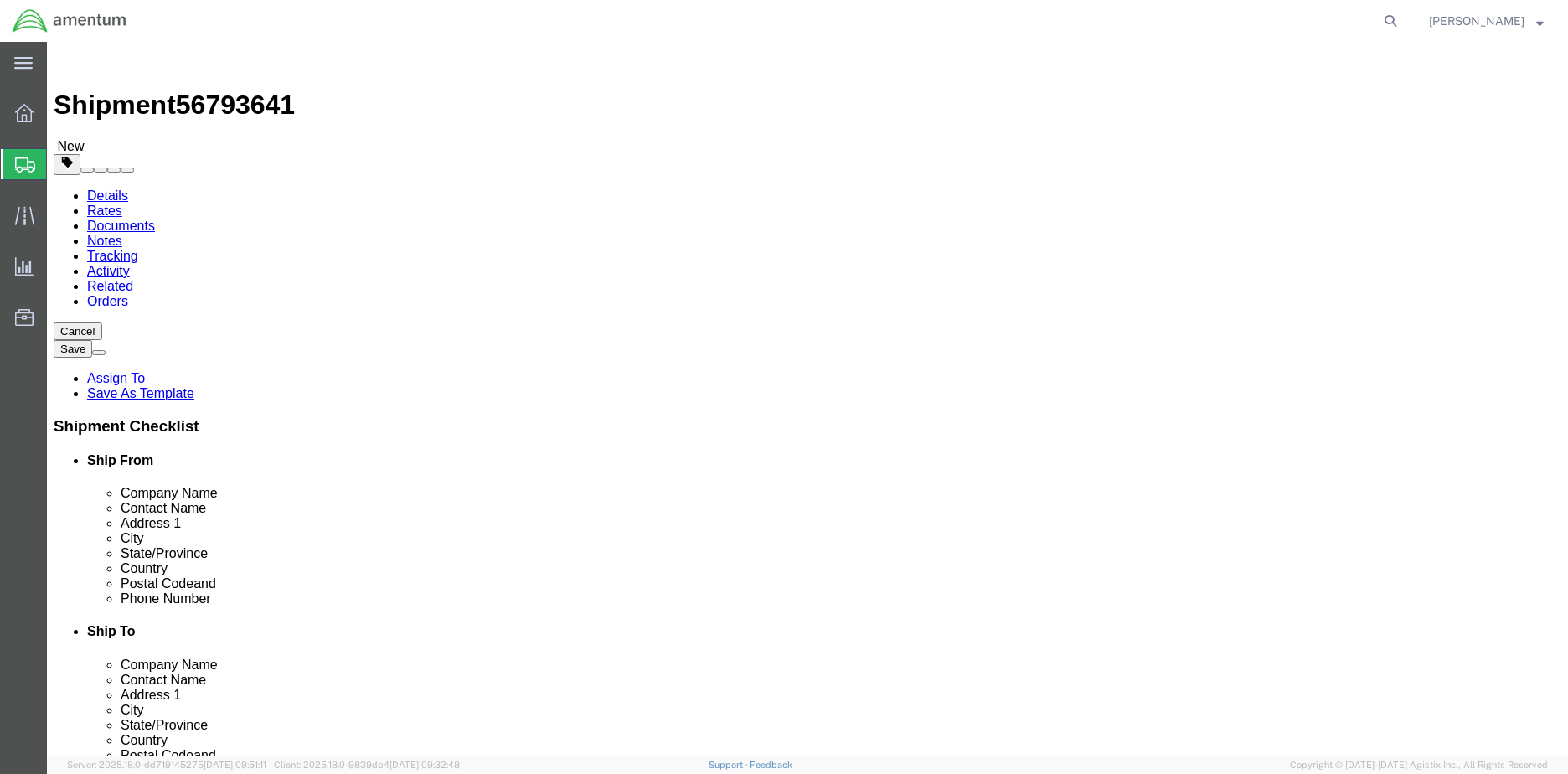
type input "7"
click div "Package Type Select BCK Boxes Bale(s) Basket(s) Bolt(s) Bottle(s) Buckets Bulk …"
click input "0.00"
click div "Package Content # 1 x Package Type Select BCK Boxes Bale(s) Basket(s) Bolt(s) B…"
click input "0.200"
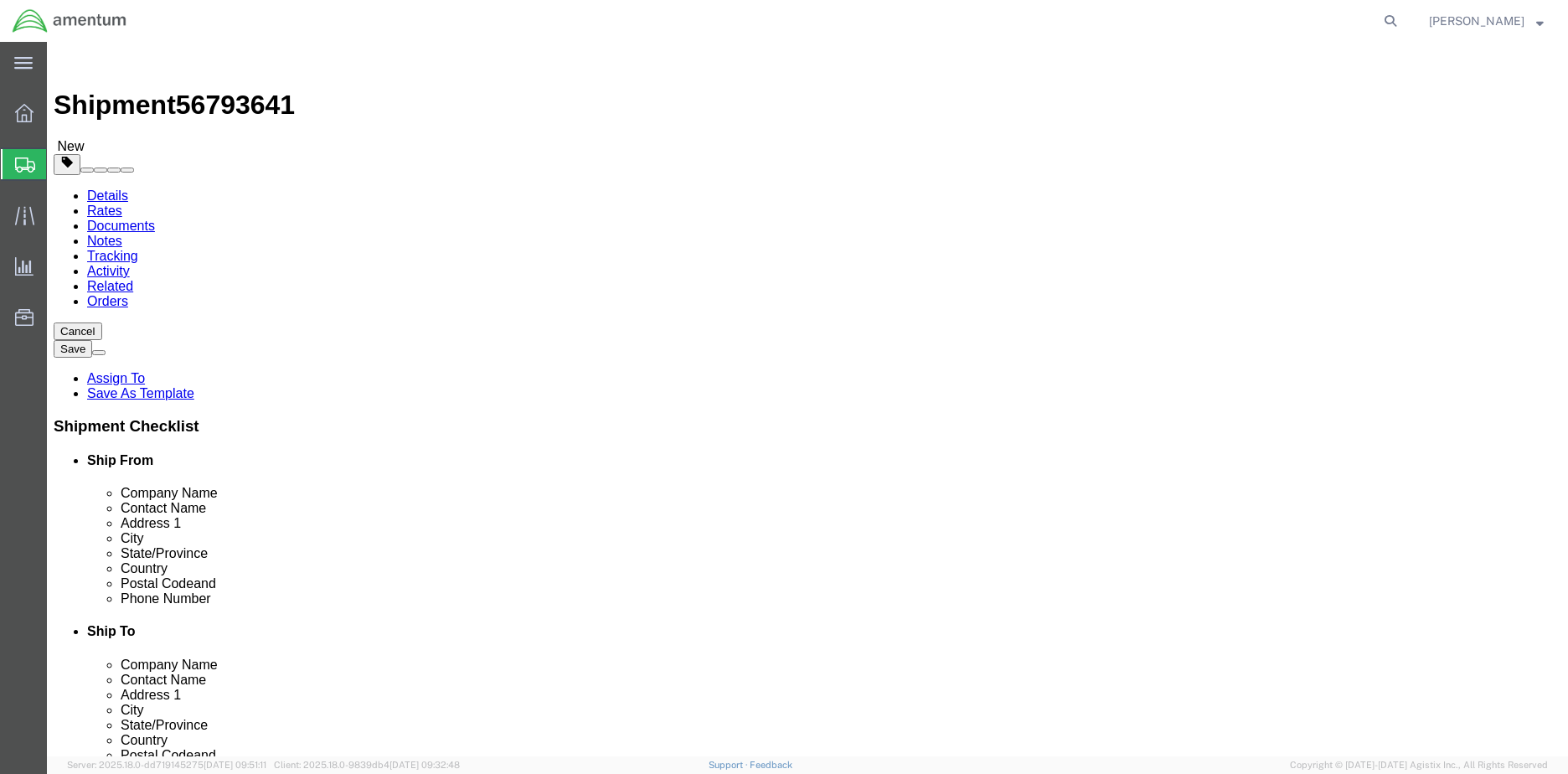
type input "0"
type input "2"
click link "Add Content"
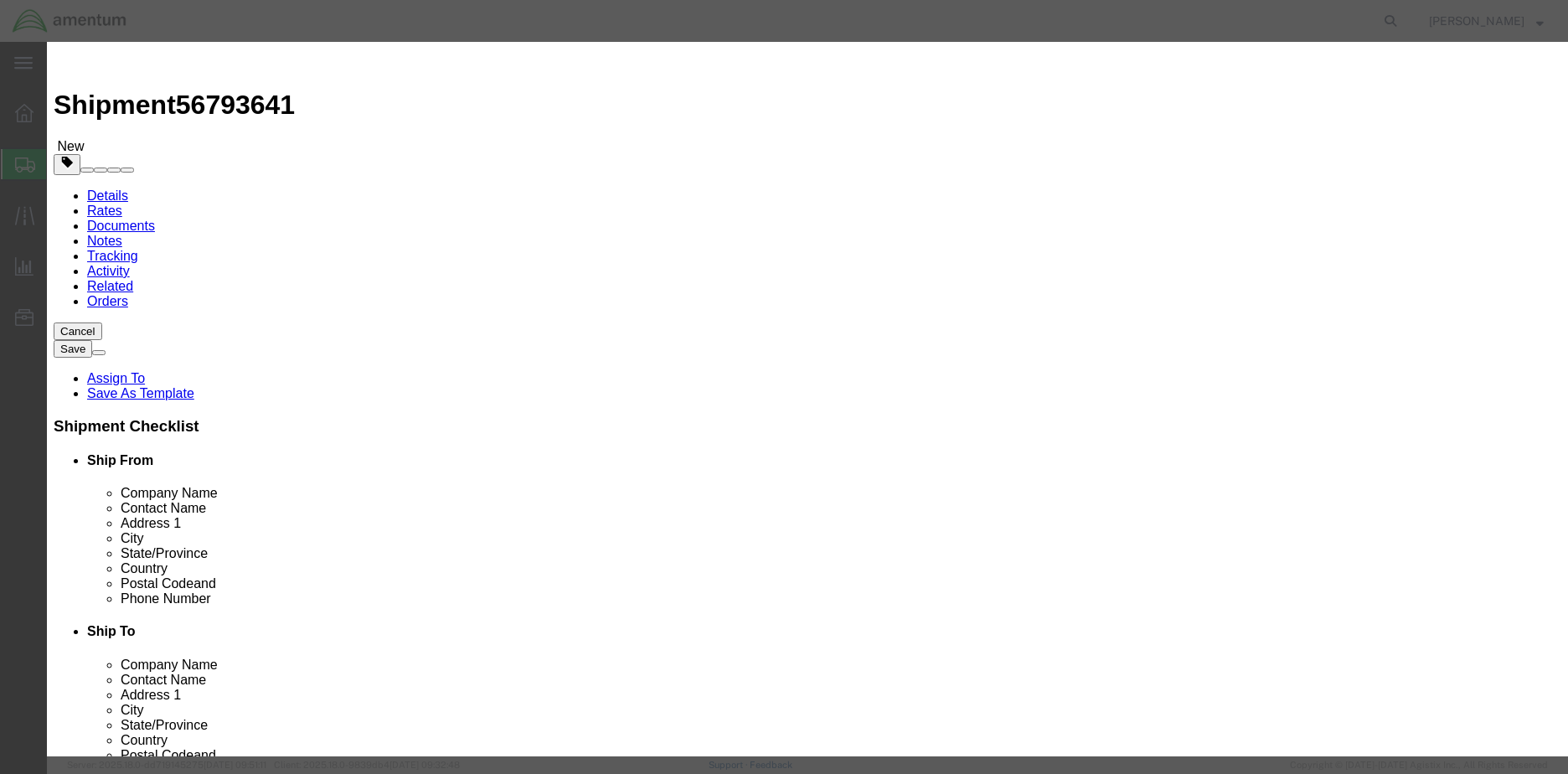
click input "text"
type input "COMPASS"
click strong "COMPASS"
select select "USD"
type input "C2200L4"
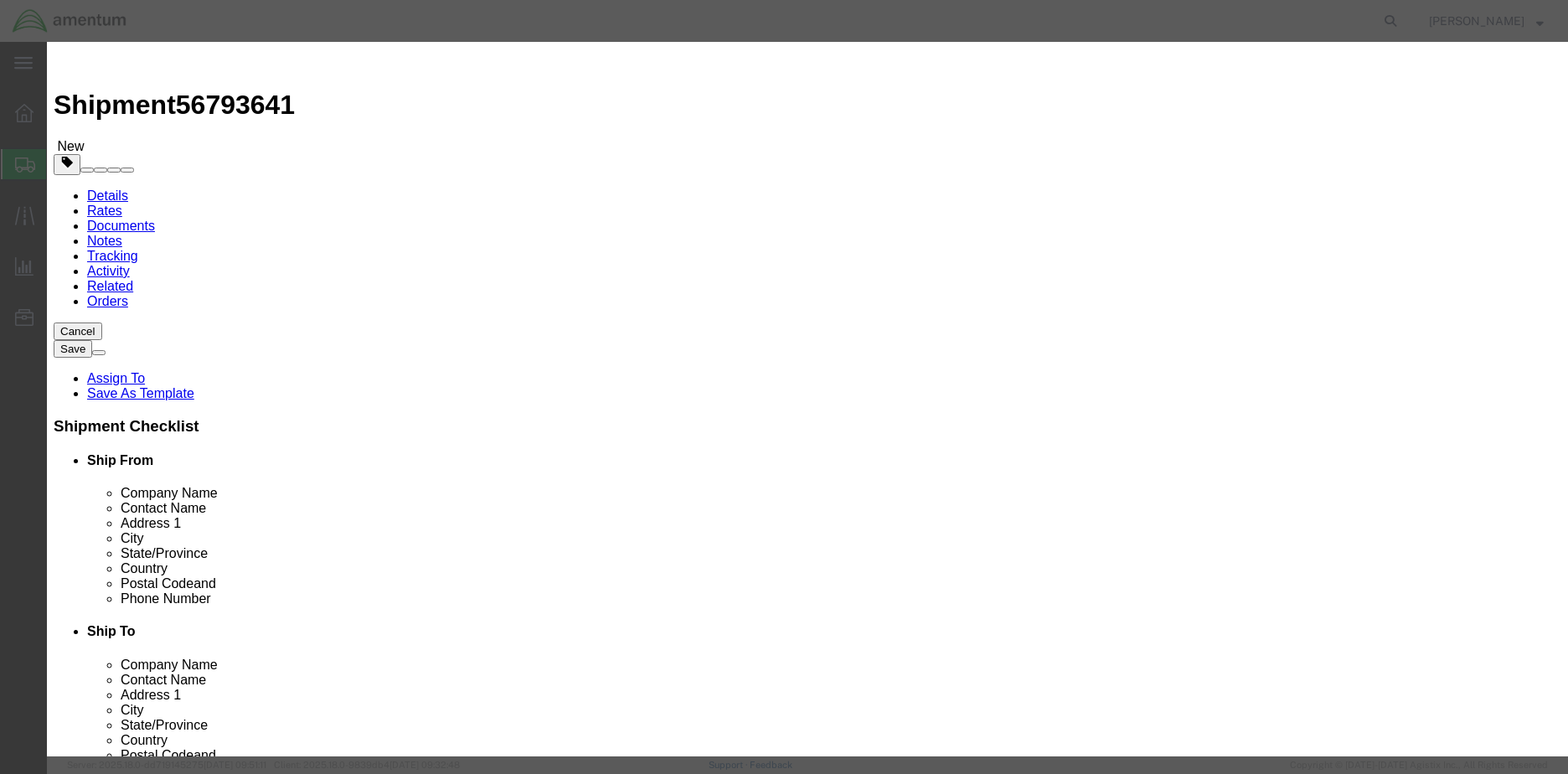
type input "COMPASS"
click input "text"
type input "1"
click input "text"
type input "700.00"
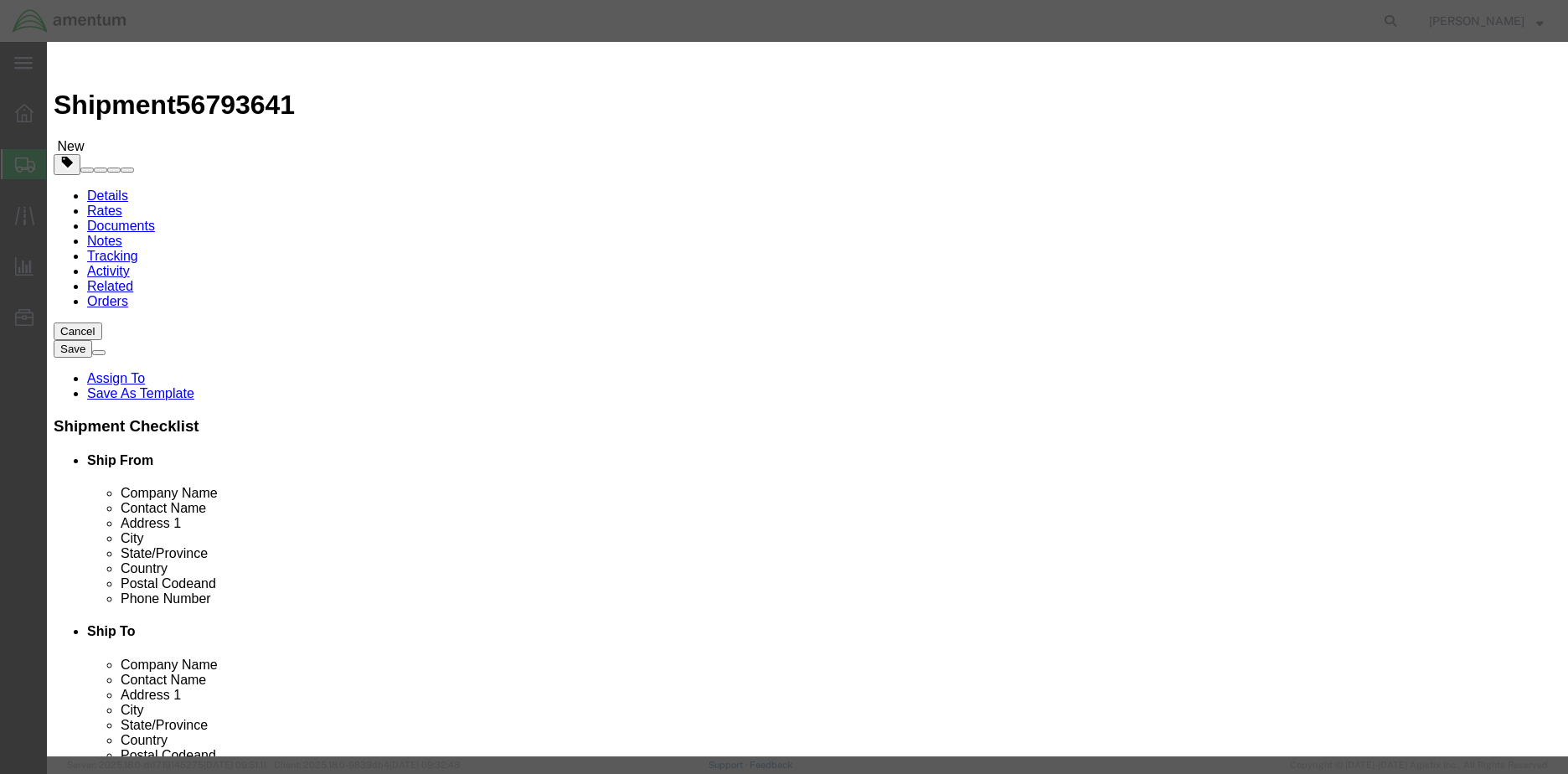
click textarea
click button "Save & Add Another"
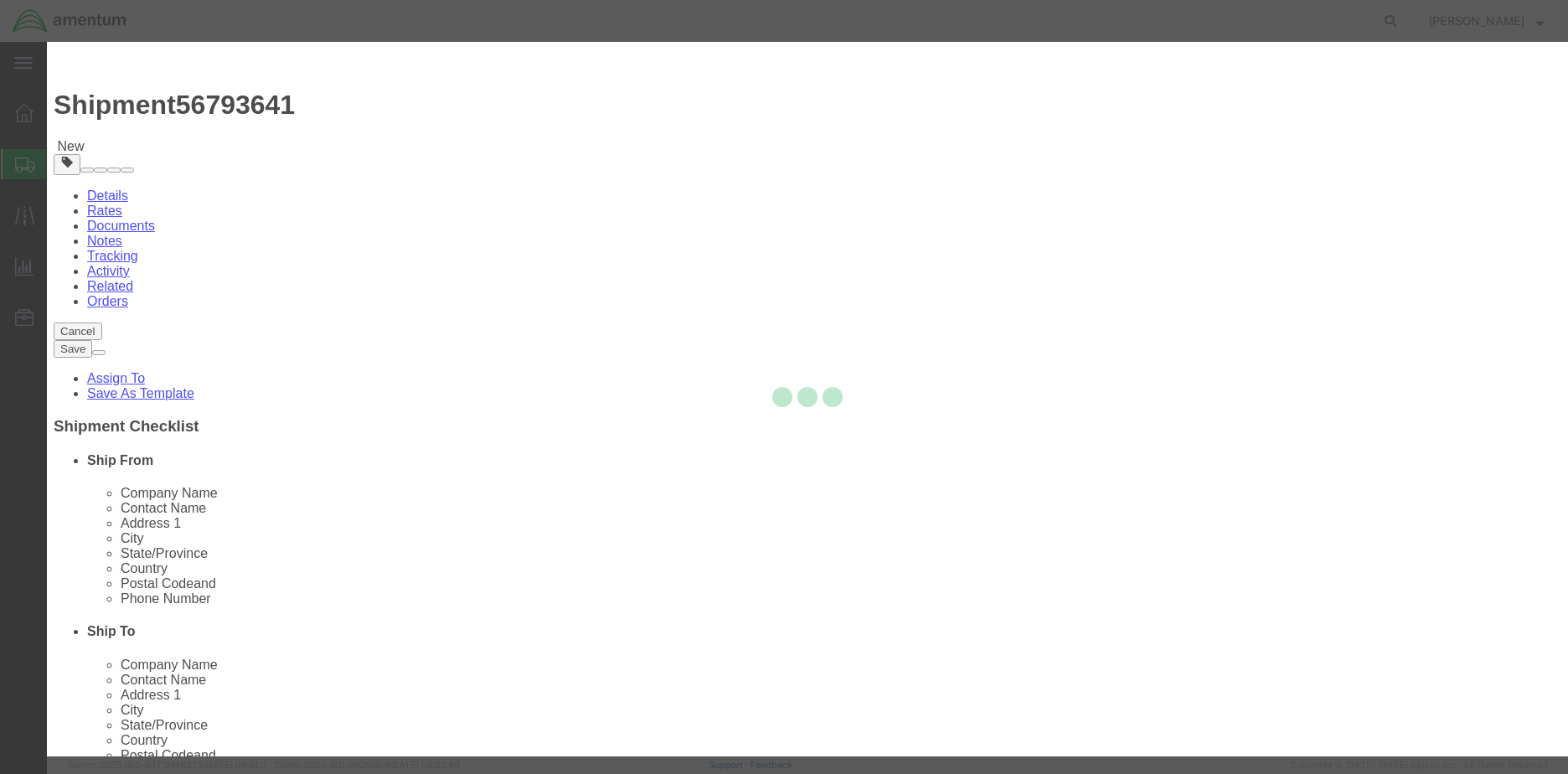
select select "EA"
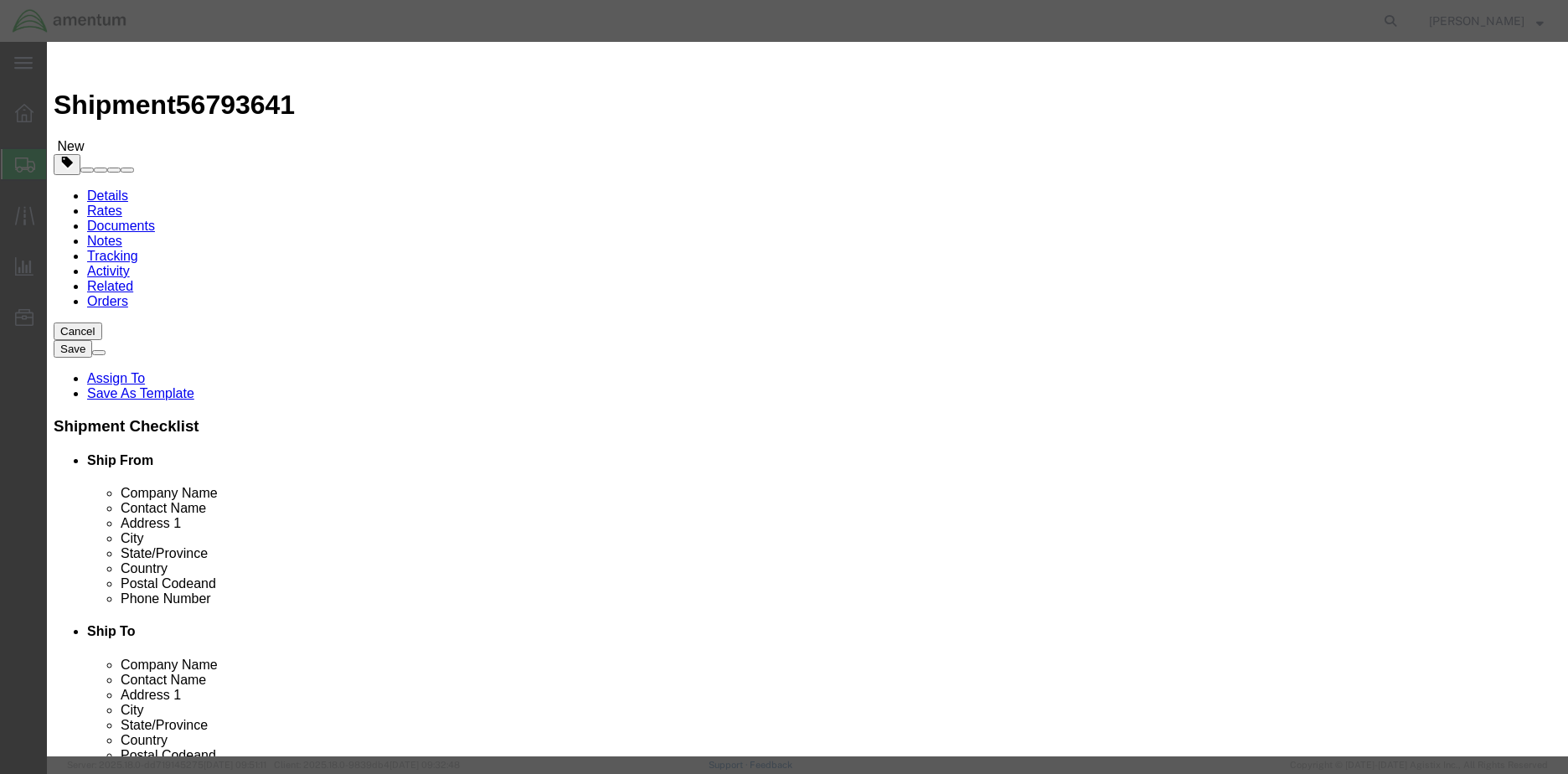
select select "USD"
click icon "button"
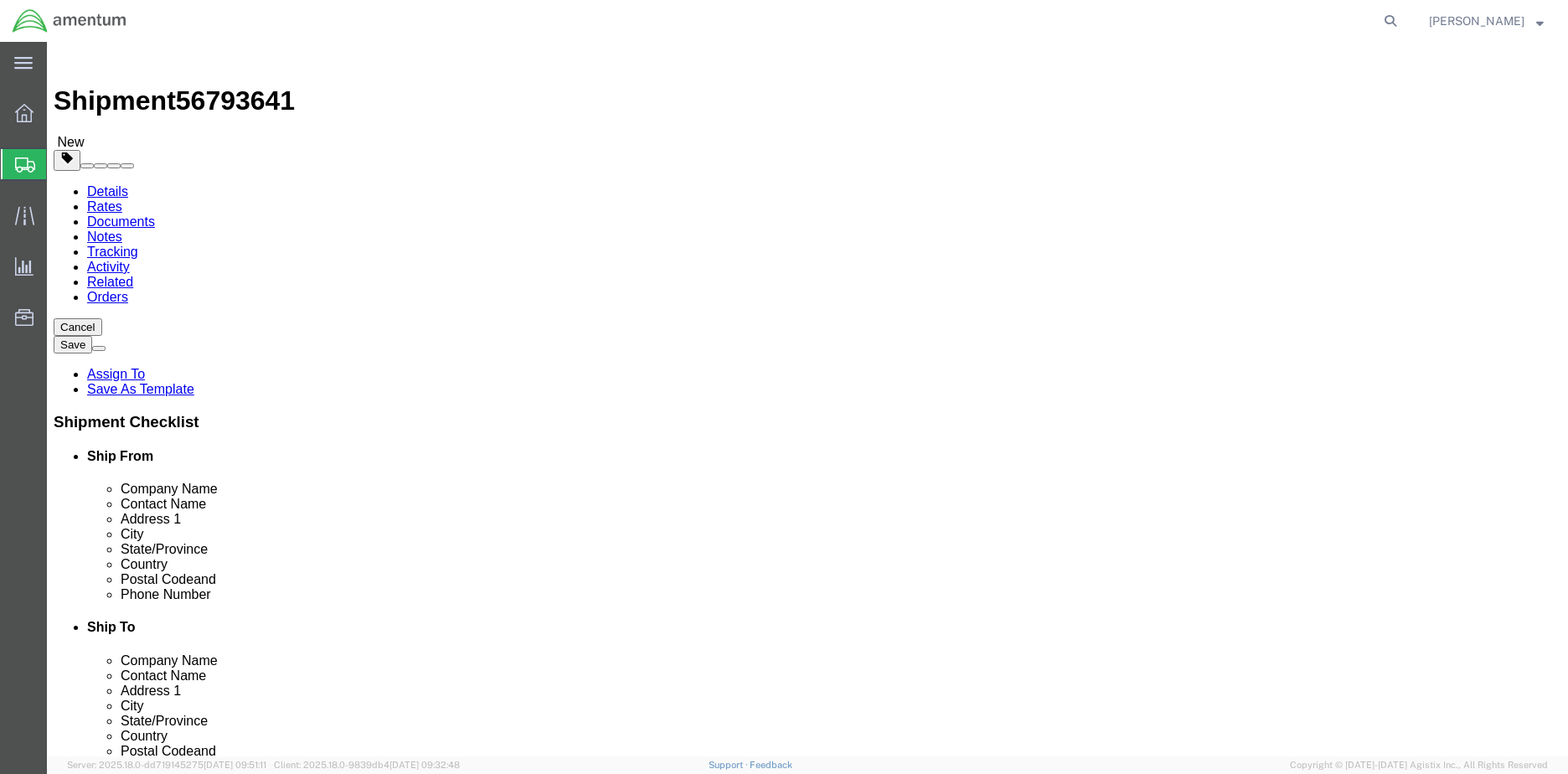
scroll to position [5, 0]
click button "Rate Shipment"
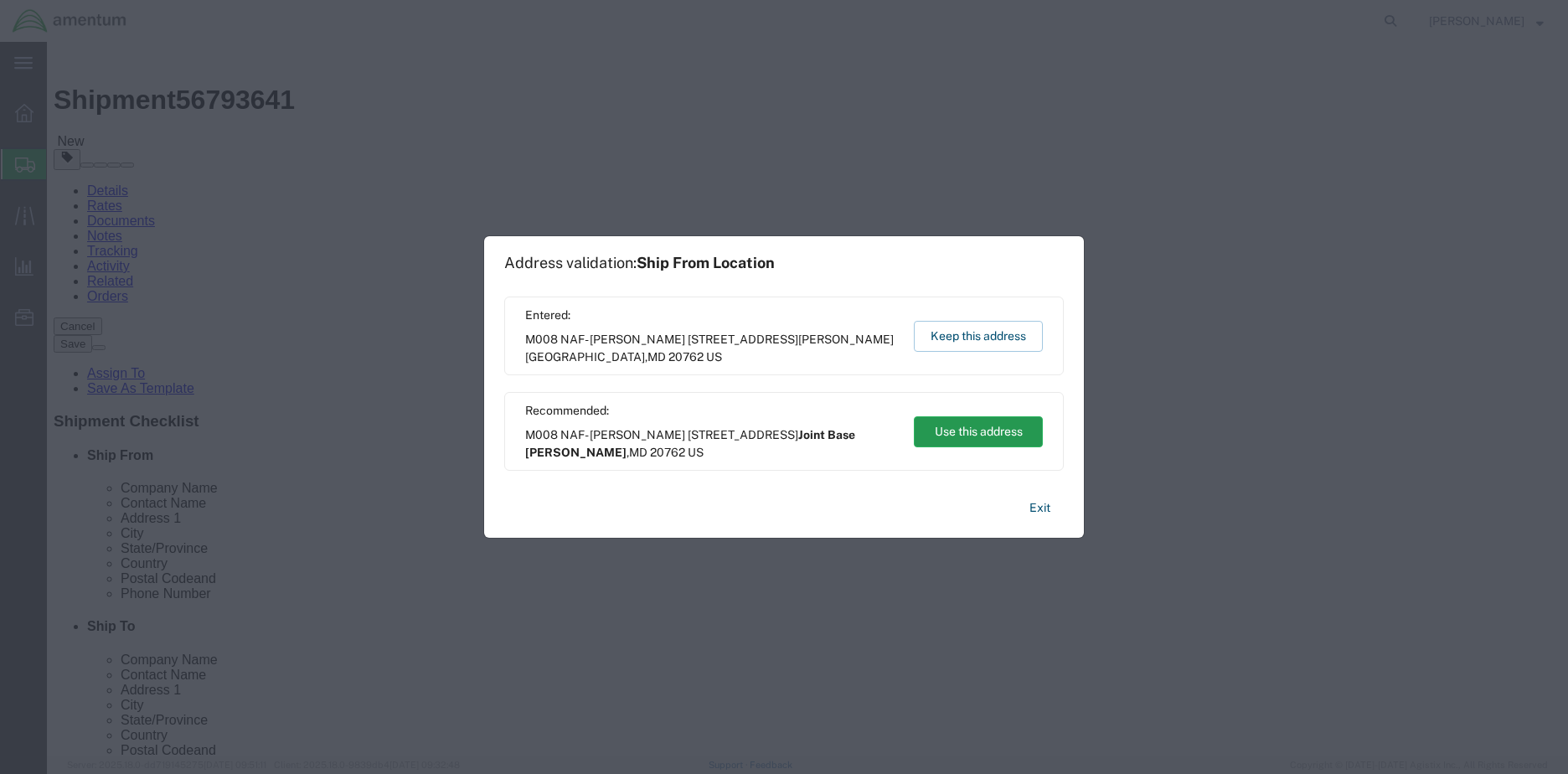
click at [971, 433] on button "Use this address" at bounding box center [979, 431] width 129 height 31
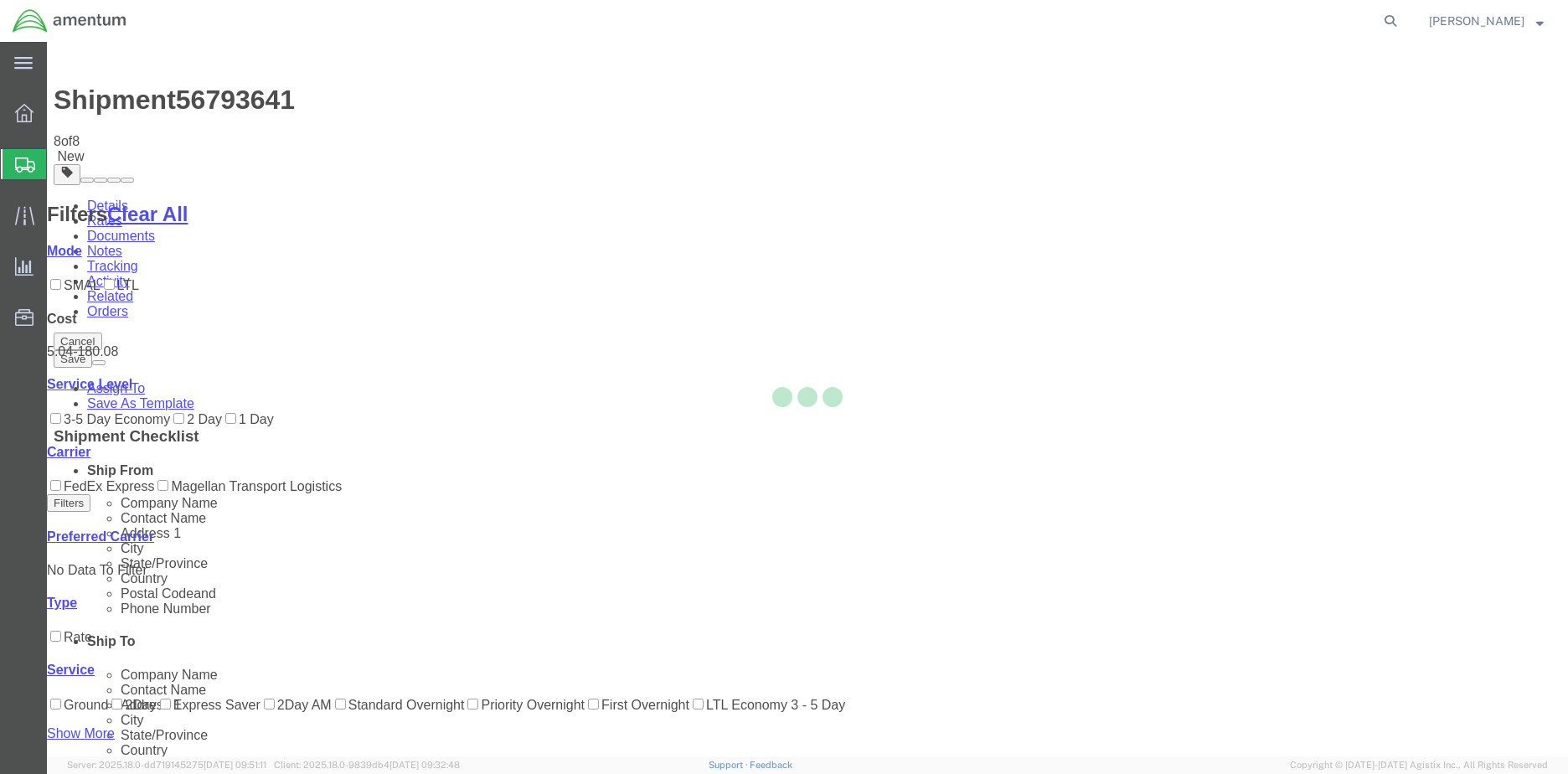
scroll to position [0, 0]
